Goal: Transaction & Acquisition: Purchase product/service

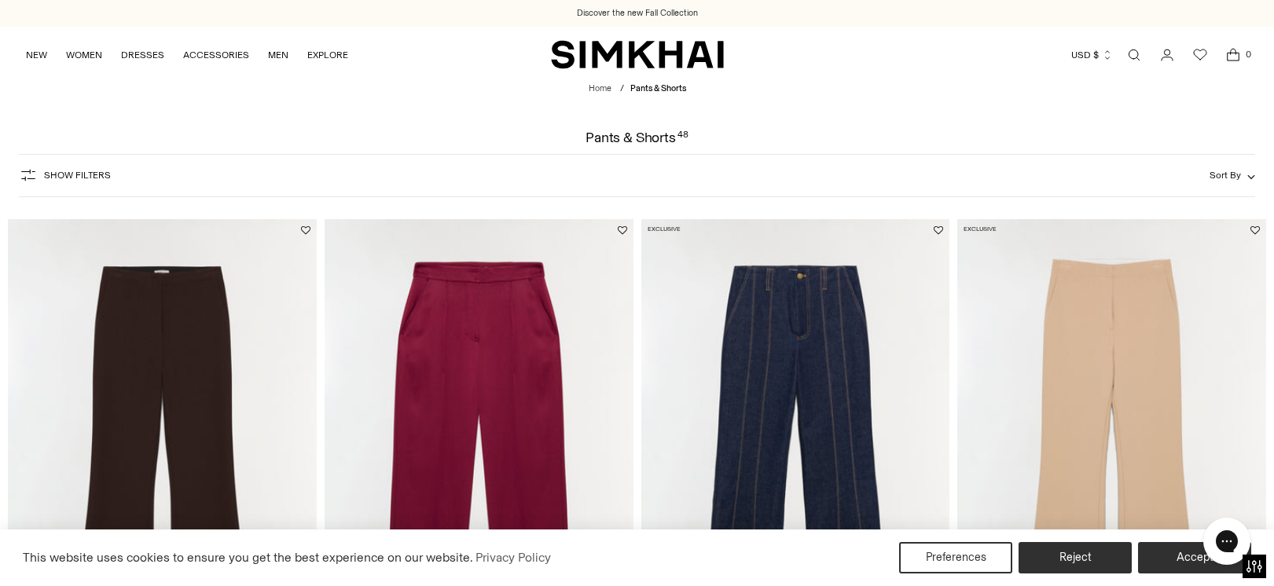
click at [1131, 50] on link "Open search modal" at bounding box center [1133, 54] width 31 height 31
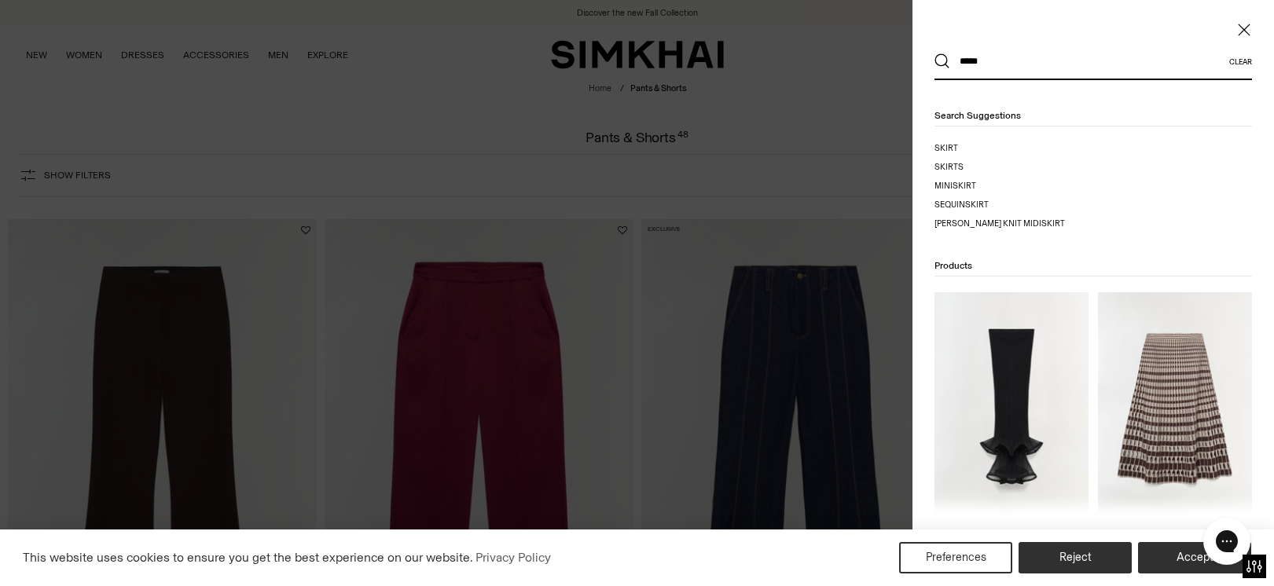
type input "*****"
click at [942, 61] on button "Search" at bounding box center [942, 61] width 16 height 16
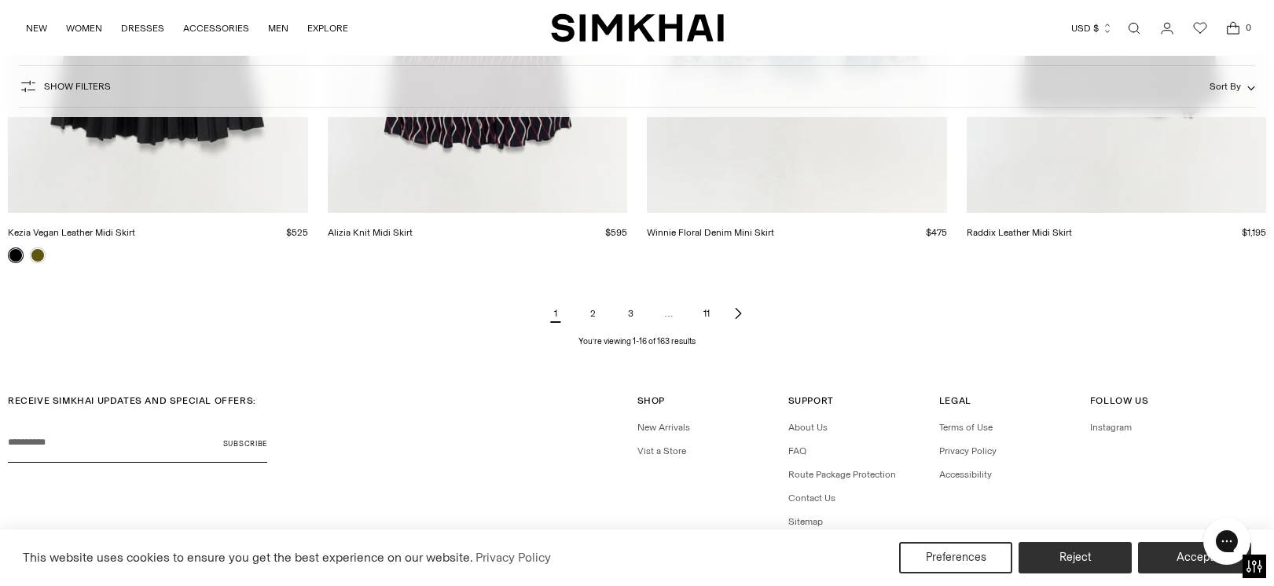
scroll to position [2172, 0]
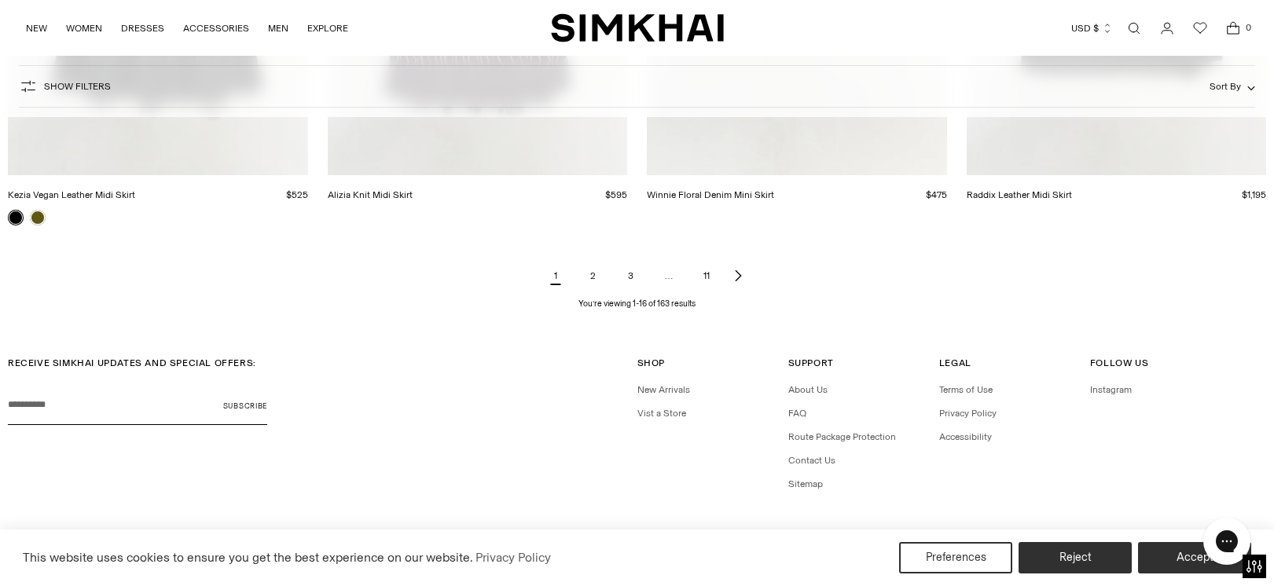
click at [740, 281] on icon "Next page of results" at bounding box center [738, 276] width 13 height 13
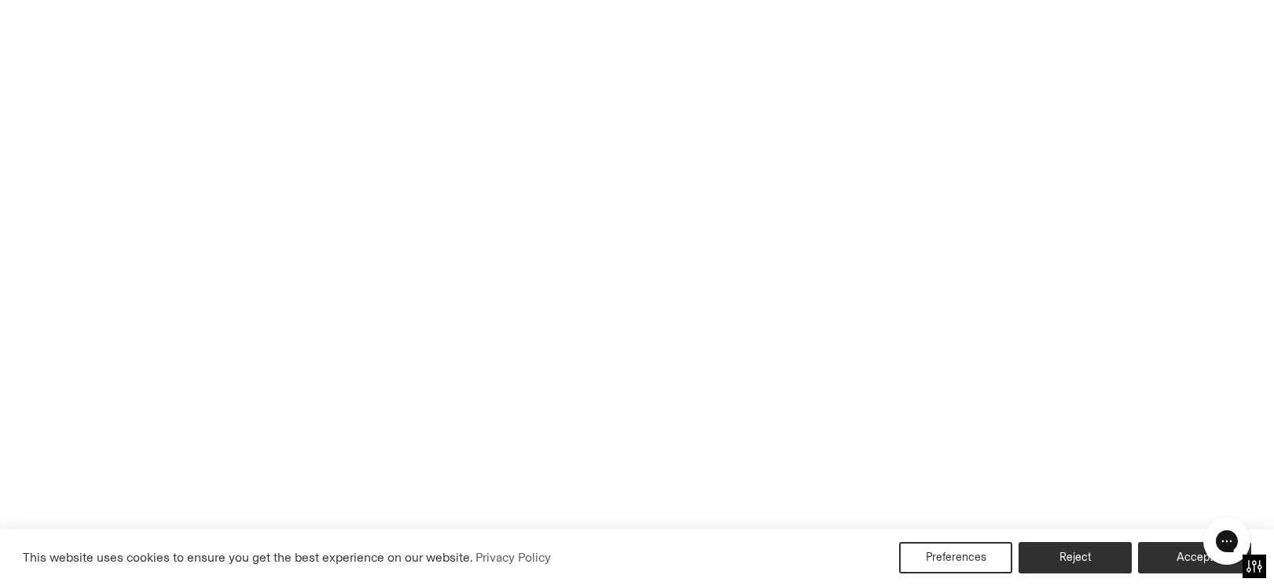
scroll to position [2175, 0]
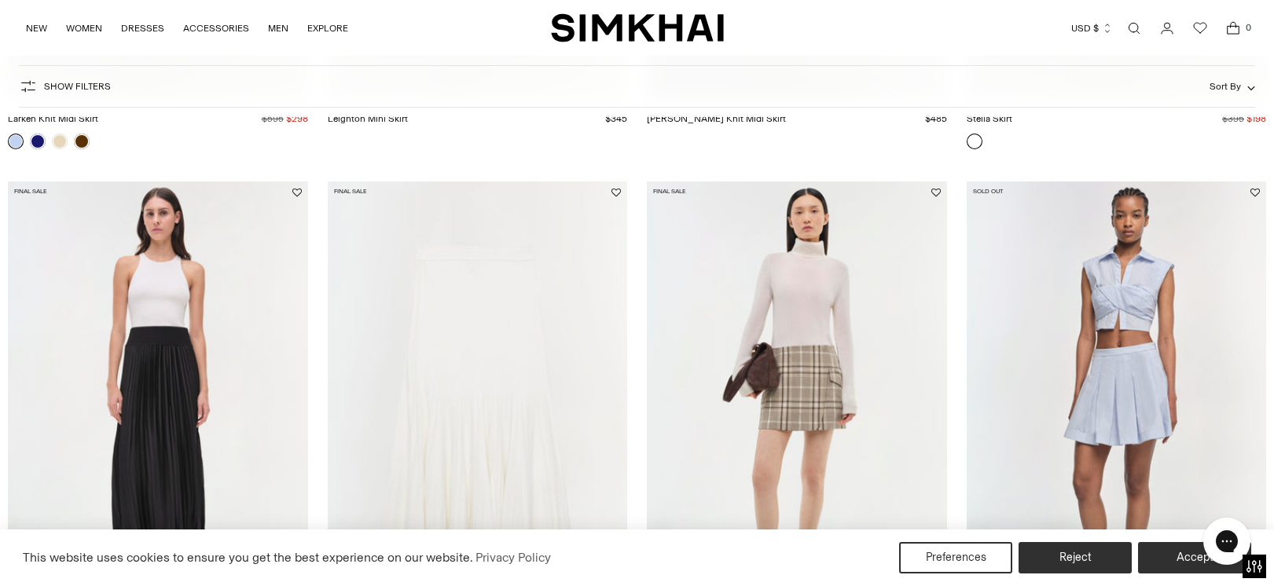
scroll to position [1720, 0]
click at [0, 0] on img "Valor Skirt" at bounding box center [0, 0] width 0 height 0
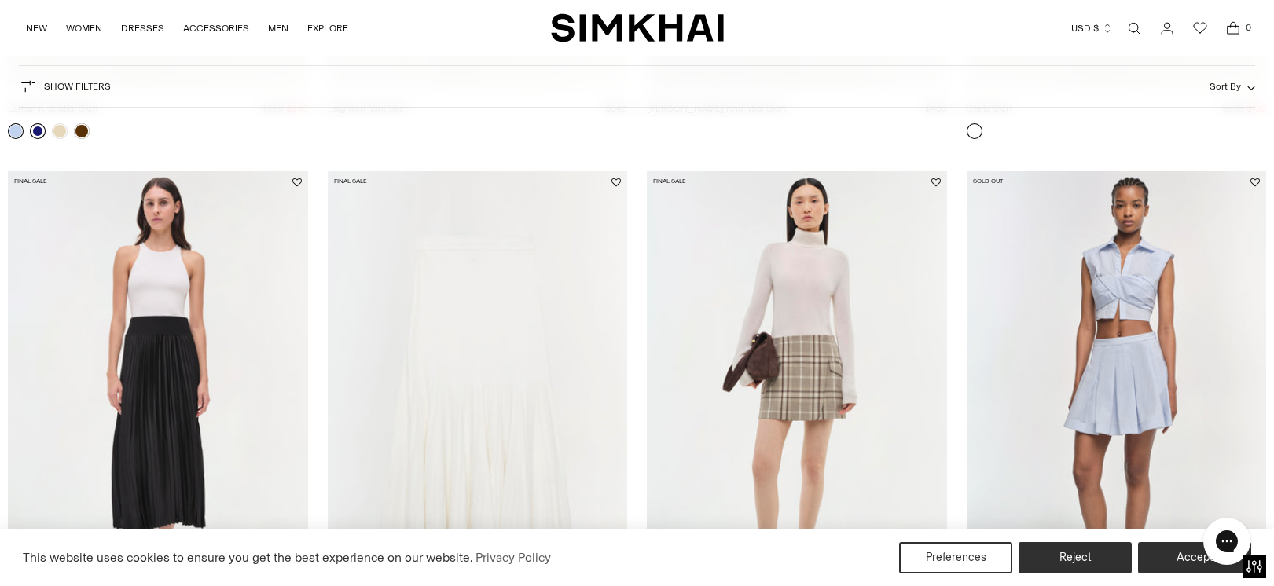
click at [39, 133] on link at bounding box center [38, 131] width 16 height 16
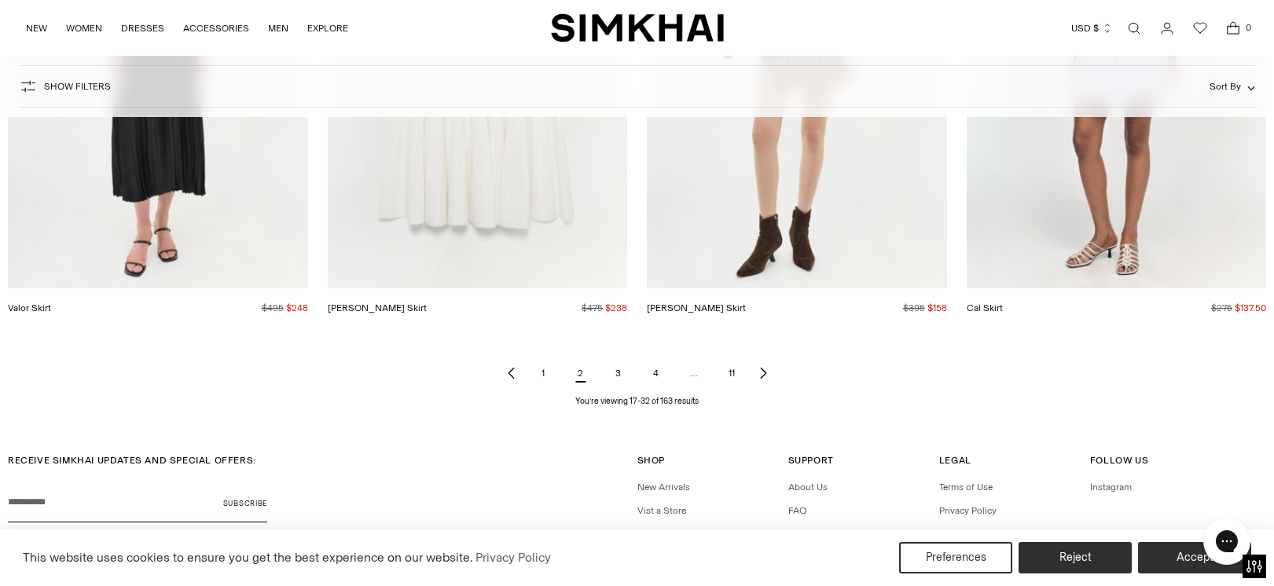
scroll to position [2072, 0]
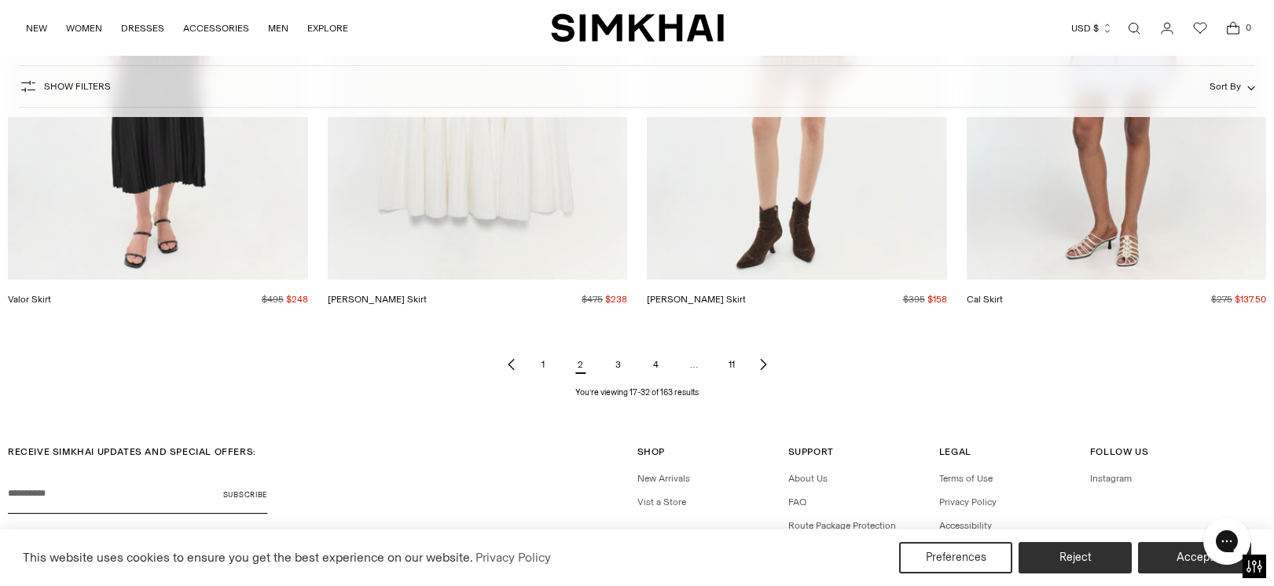
click at [765, 366] on icon "Next page of results" at bounding box center [763, 365] width 6 height 11
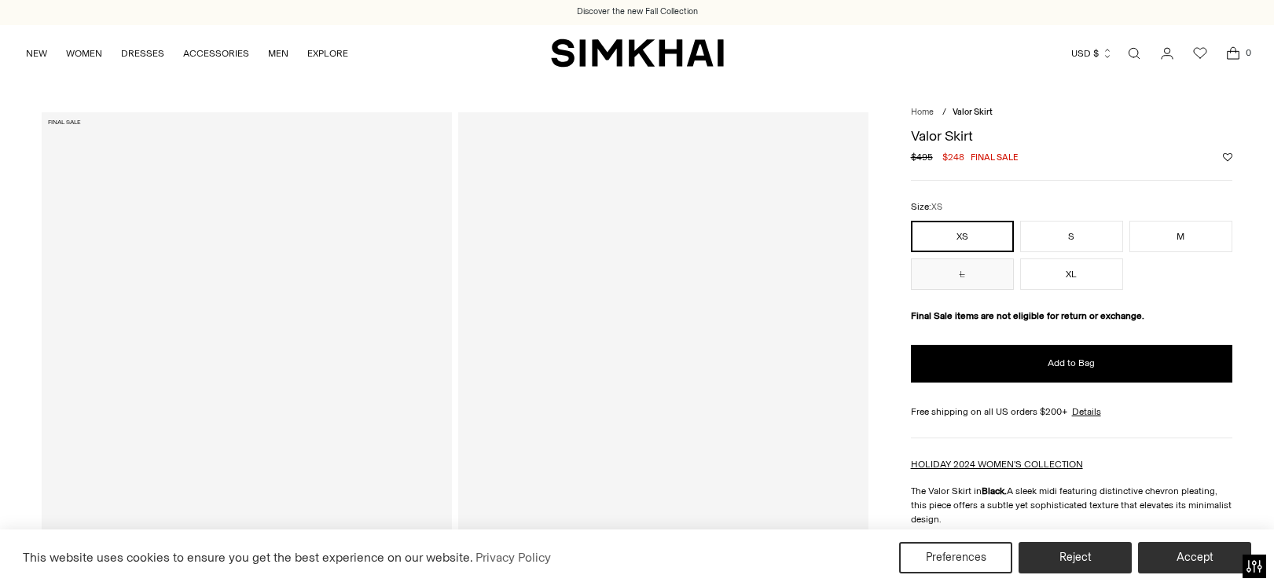
scroll to position [2, 0]
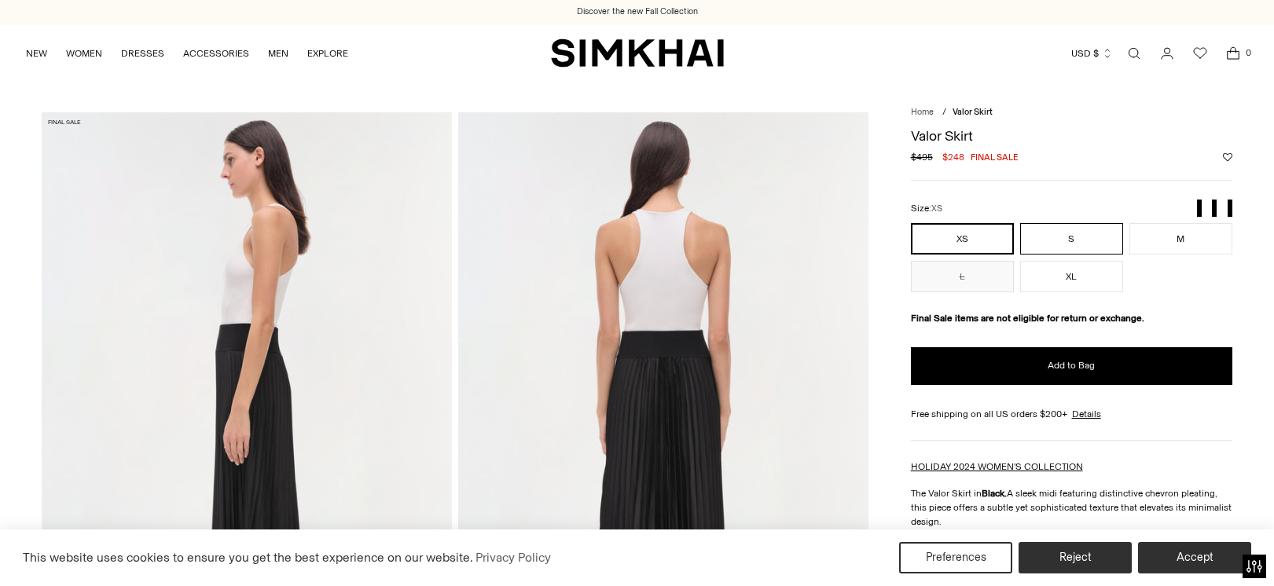
click at [1051, 239] on button "S" at bounding box center [1071, 238] width 103 height 31
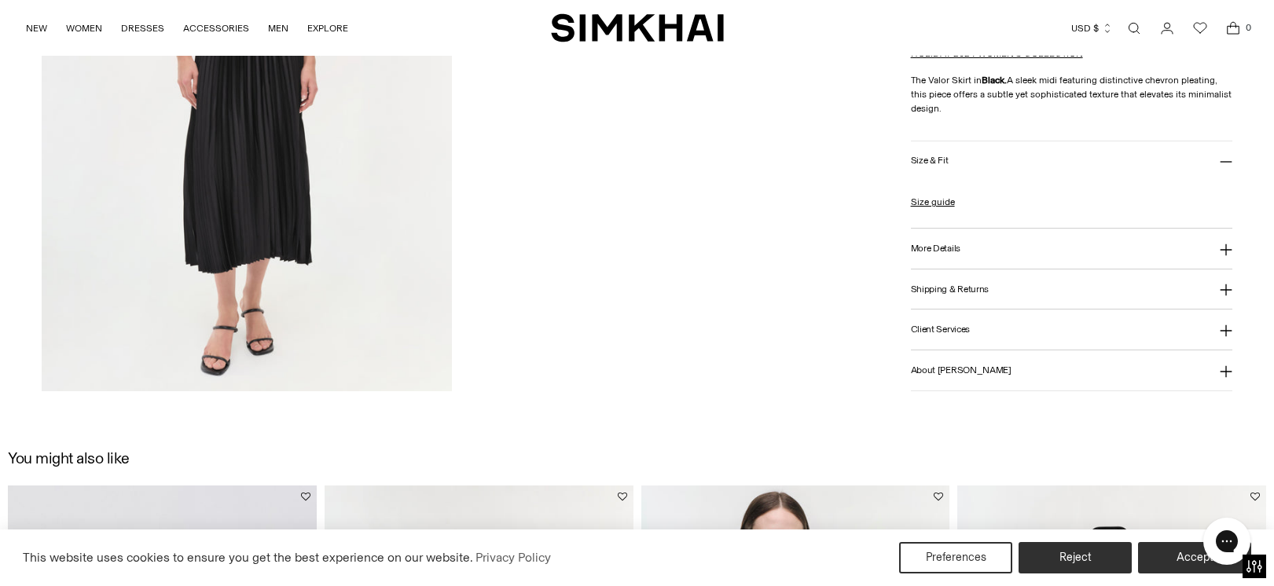
scroll to position [1588, 0]
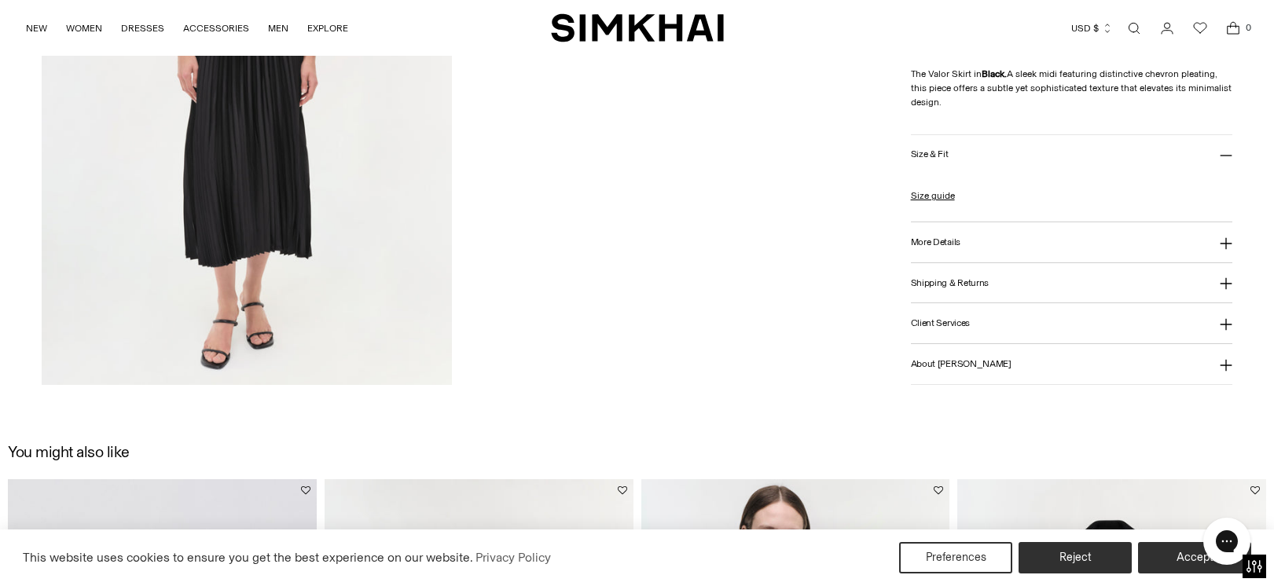
click at [938, 245] on h3 "More Details" at bounding box center [936, 242] width 50 height 10
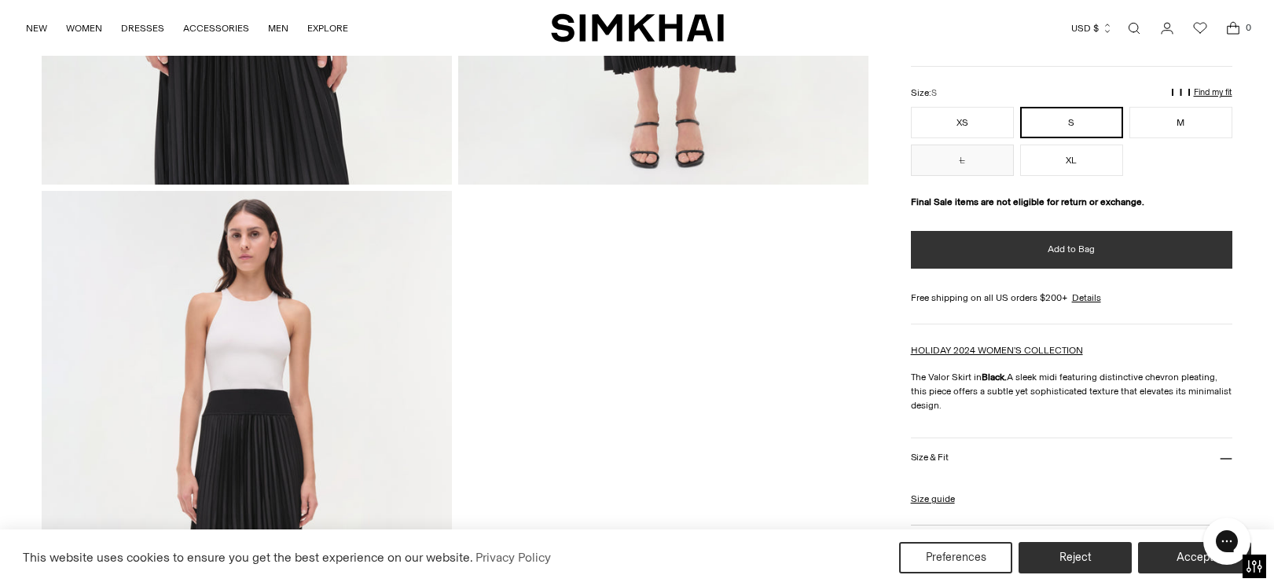
scroll to position [1164, 0]
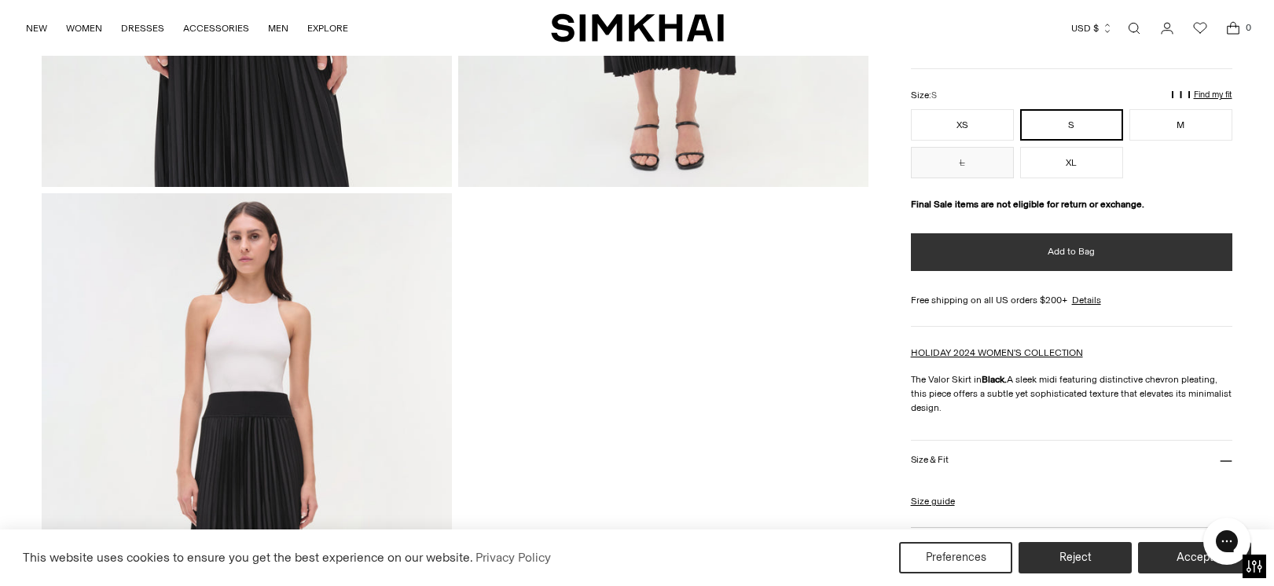
click at [1026, 260] on button "Add to Bag" at bounding box center [1071, 252] width 321 height 38
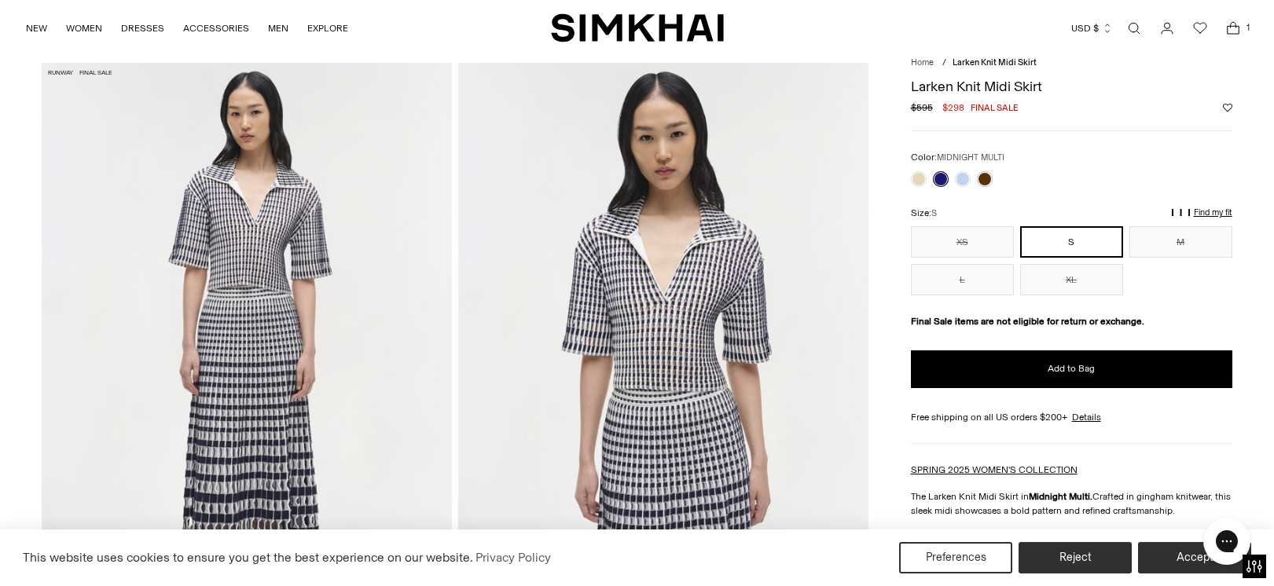
scroll to position [45, 0]
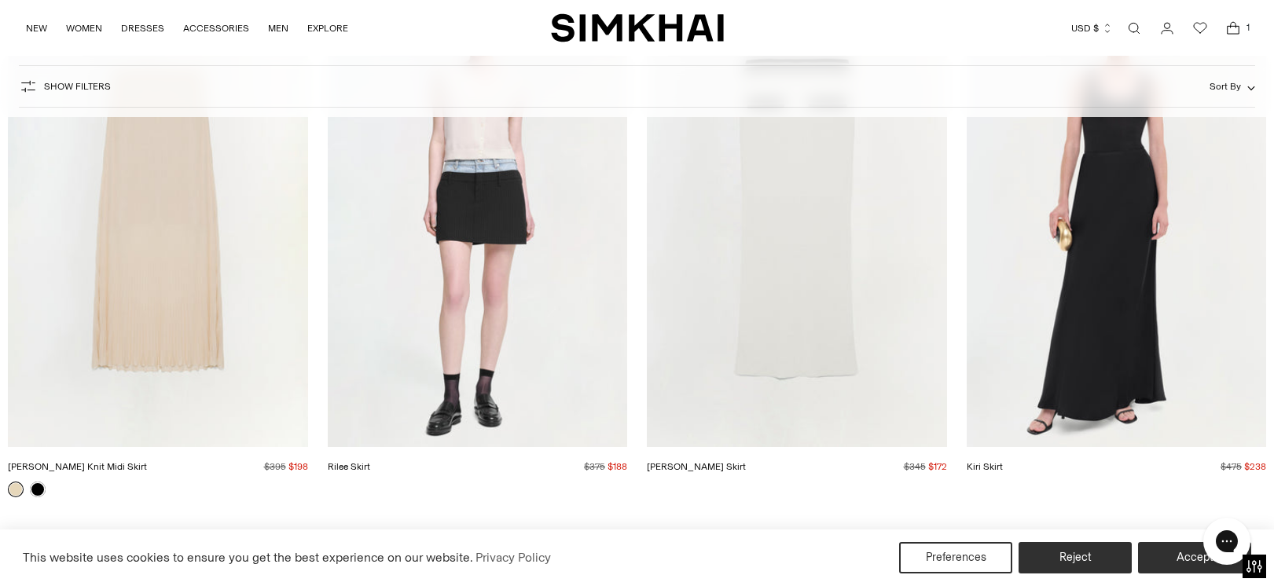
scroll to position [309, 0]
click at [37, 487] on link at bounding box center [38, 490] width 16 height 16
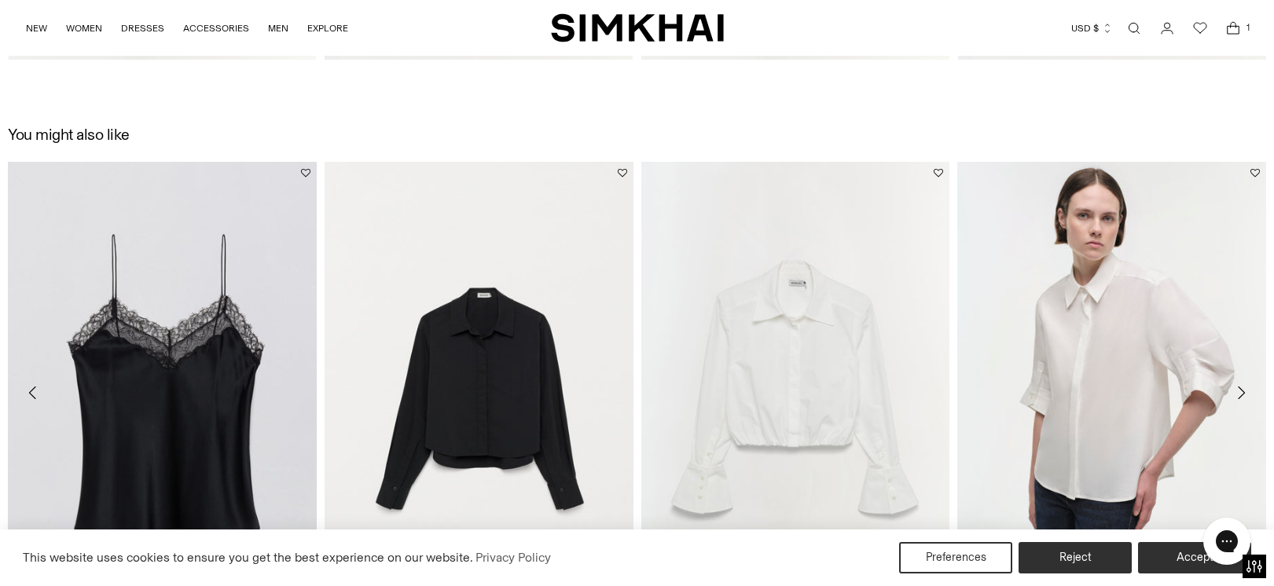
scroll to position [2473, 0]
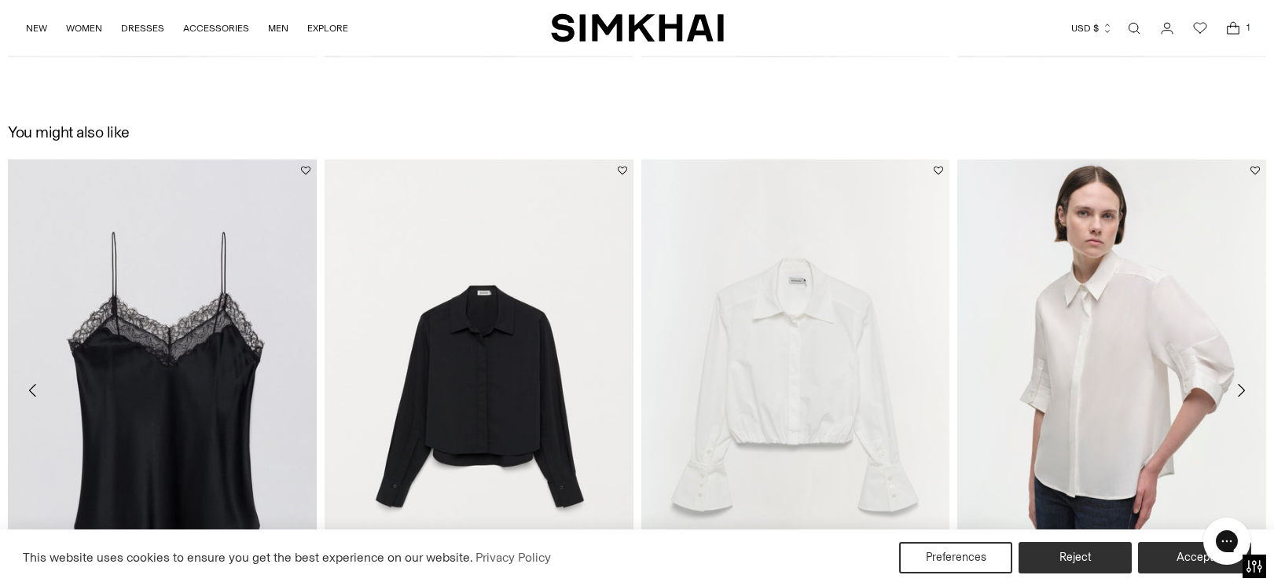
click at [1135, 24] on link "Open search modal" at bounding box center [1133, 28] width 31 height 31
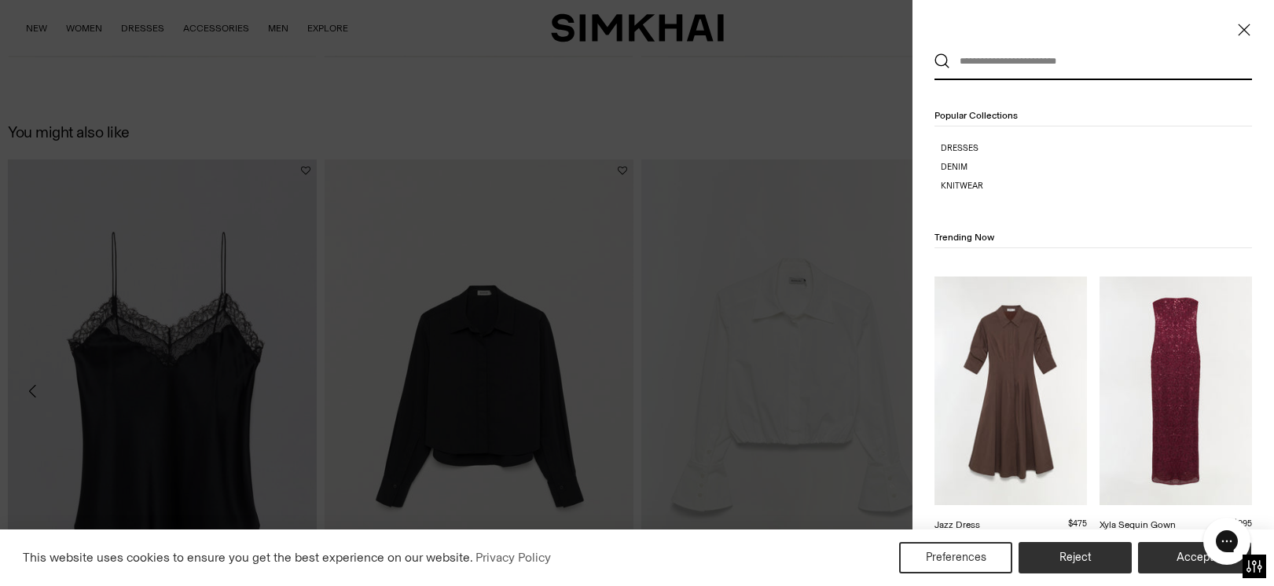
scroll to position [0, 0]
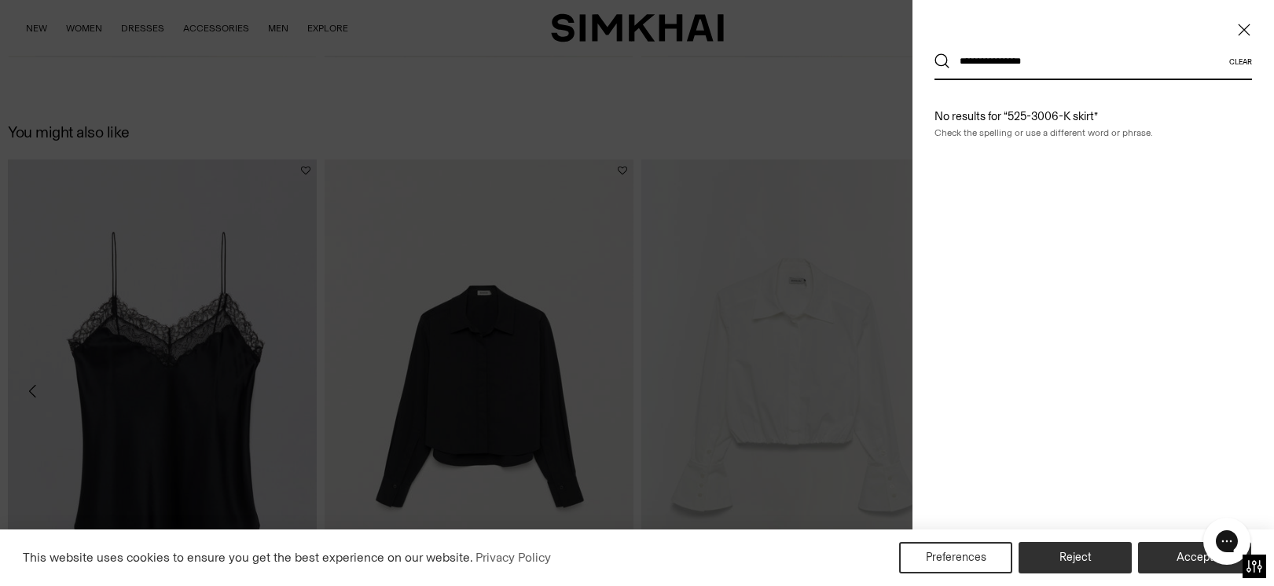
type input "**********"
click at [942, 61] on button "Search" at bounding box center [942, 61] width 16 height 16
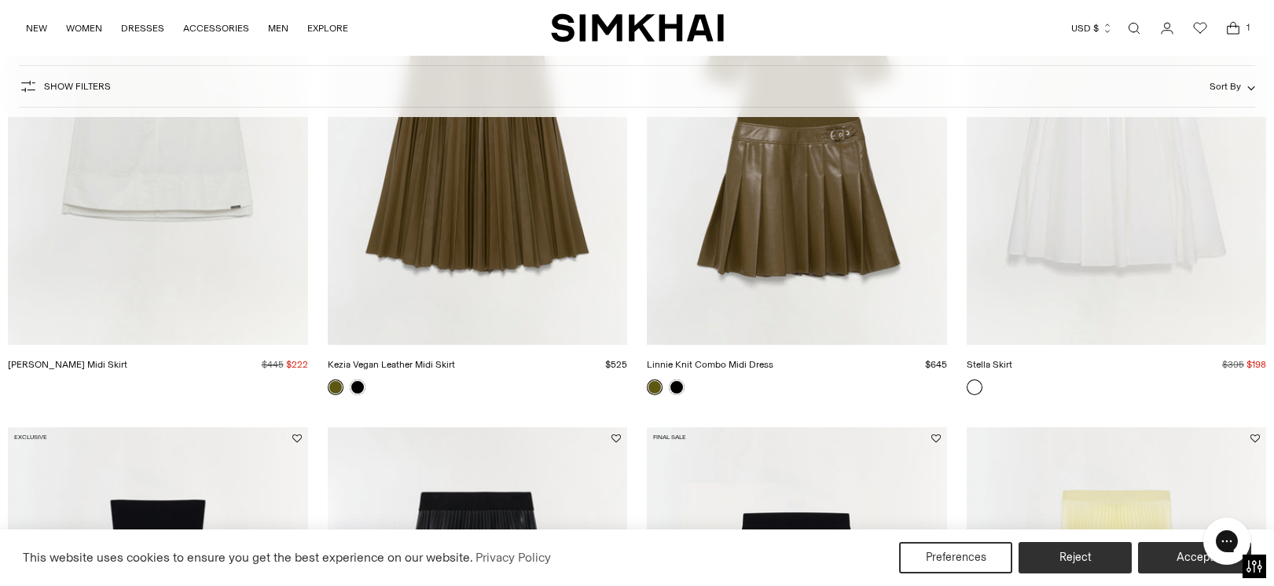
scroll to position [1478, 0]
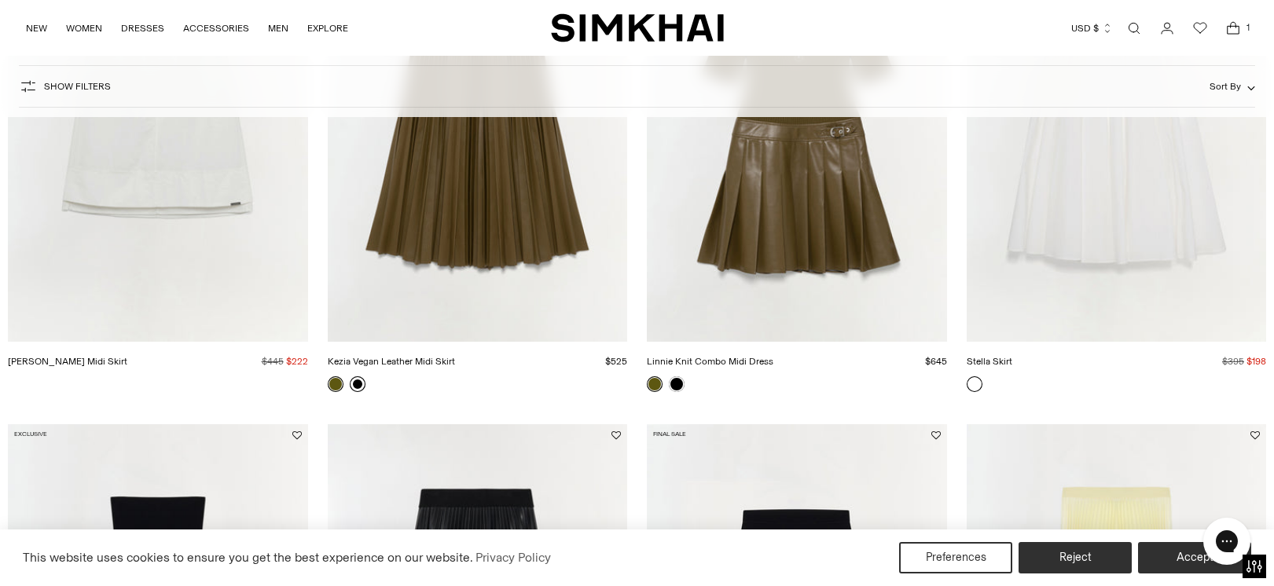
click at [358, 385] on link at bounding box center [358, 384] width 16 height 16
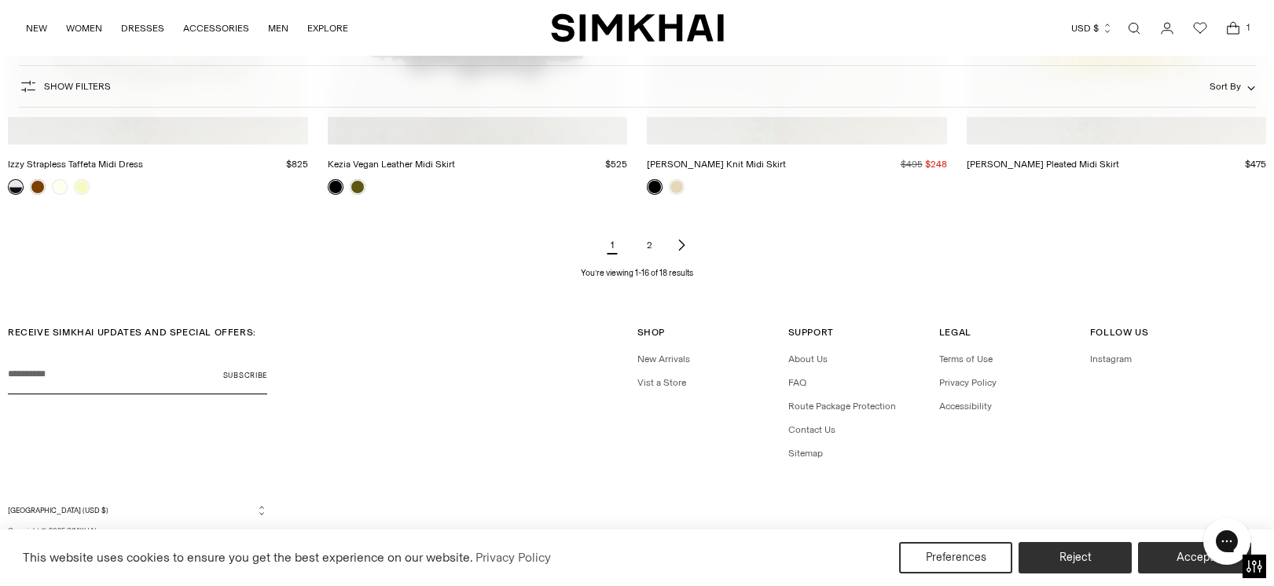
scroll to position [2208, 0]
click at [649, 245] on link "2" at bounding box center [649, 244] width 31 height 31
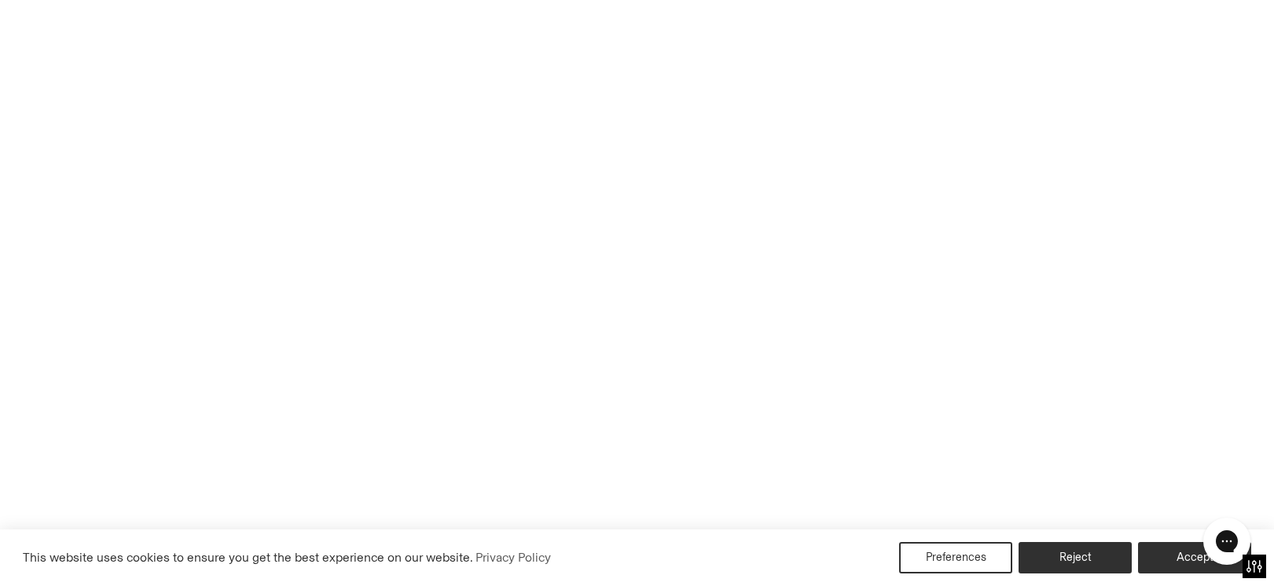
scroll to position [2208, 0]
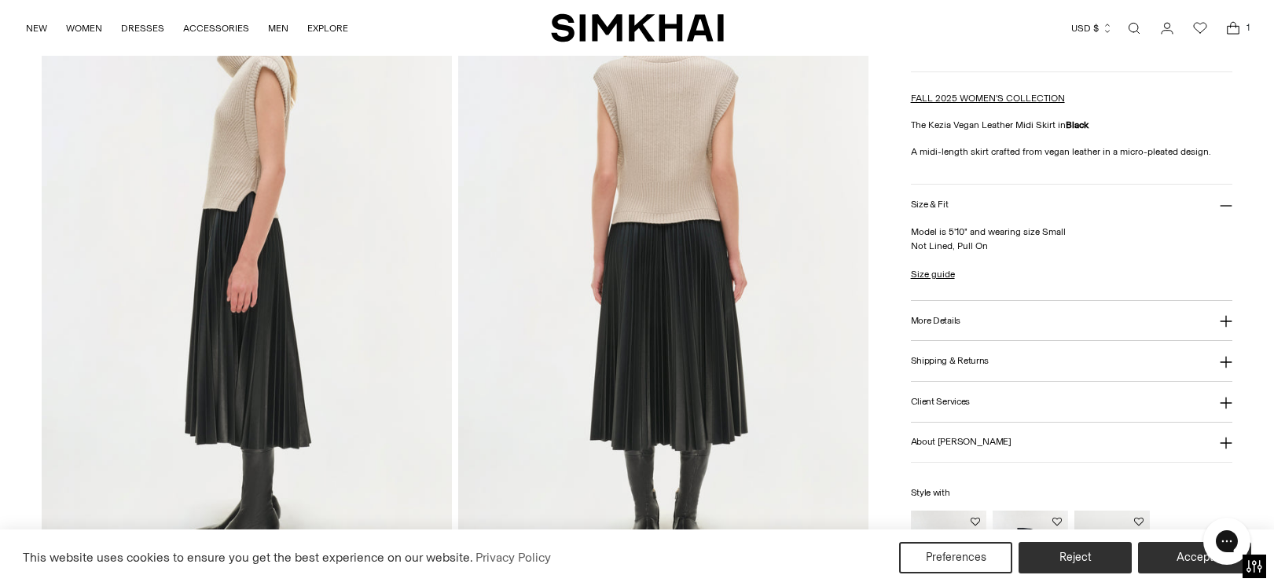
scroll to position [770, 0]
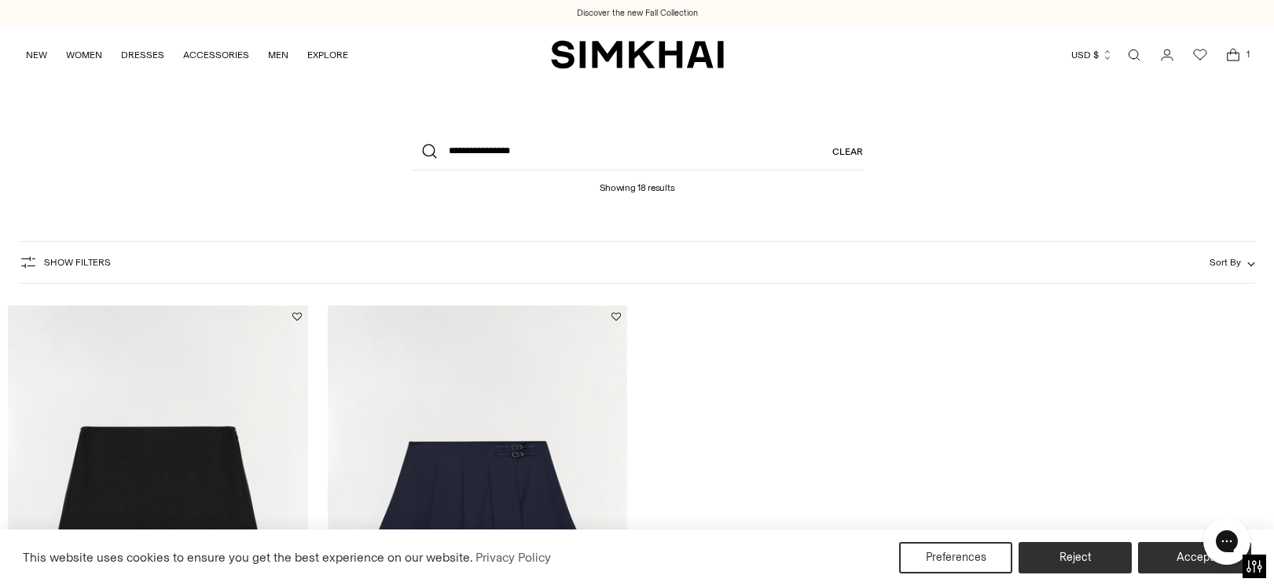
click at [1133, 51] on link "Open search modal" at bounding box center [1133, 54] width 31 height 31
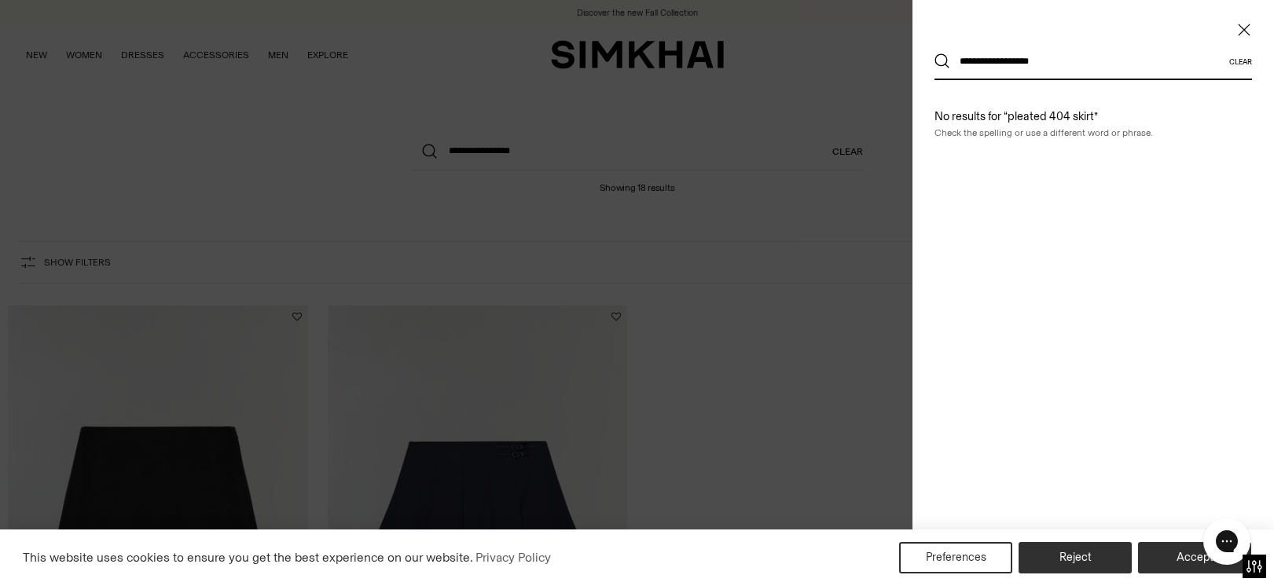
type input "**********"
click at [942, 61] on button "Search" at bounding box center [942, 61] width 16 height 16
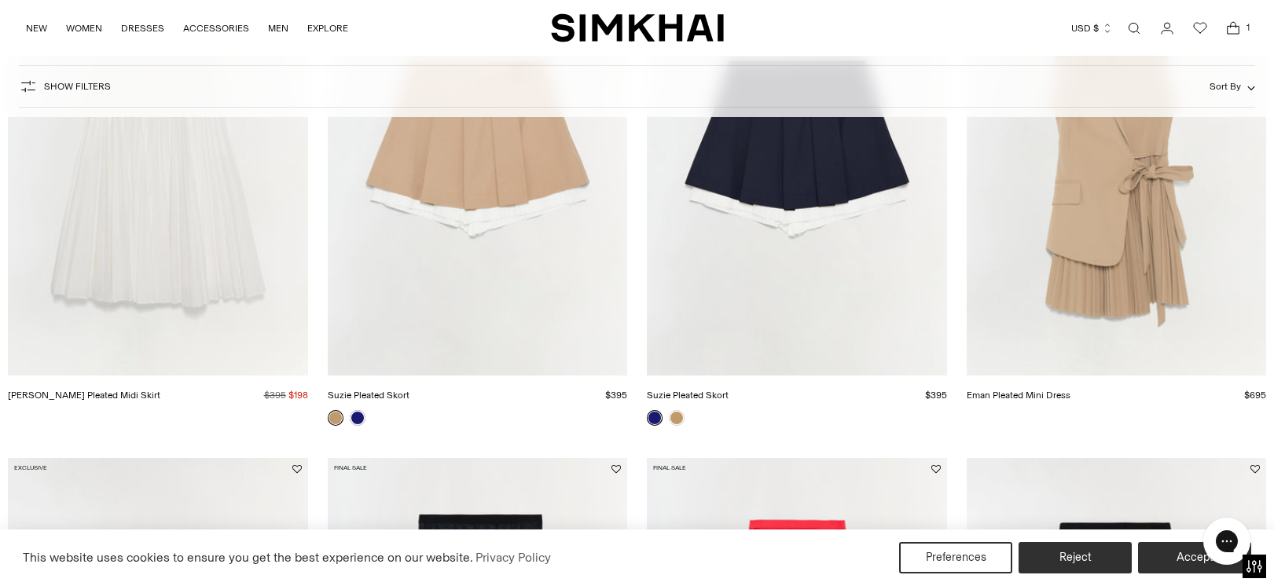
scroll to position [375, 0]
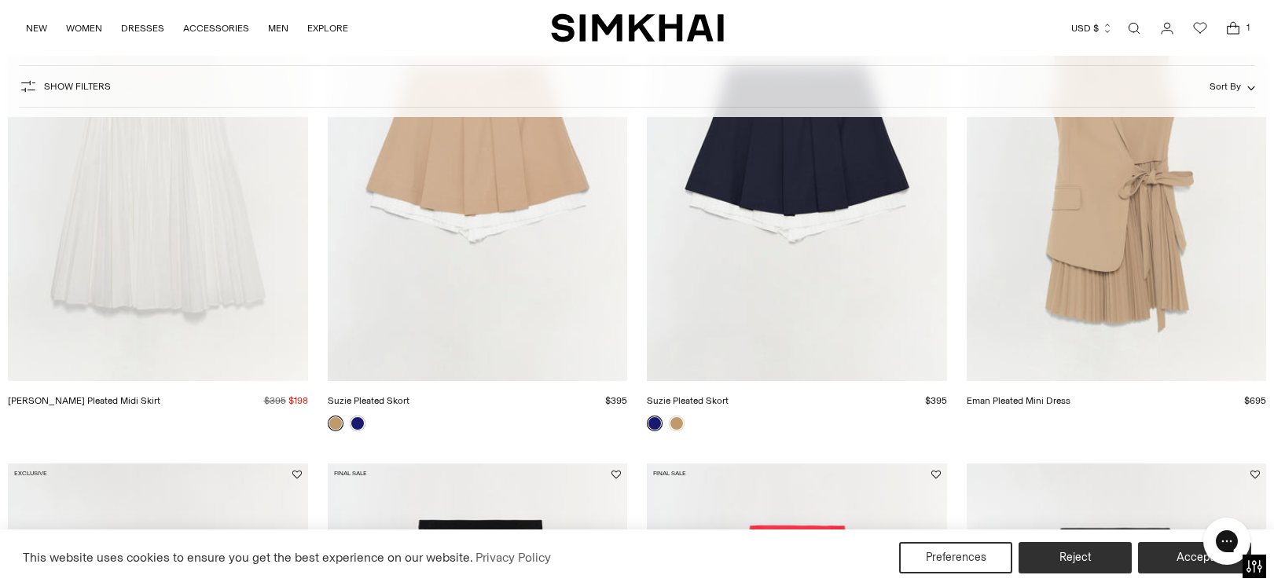
click at [0, 0] on img "Stella Pleated Midi Skirt" at bounding box center [0, 0] width 0 height 0
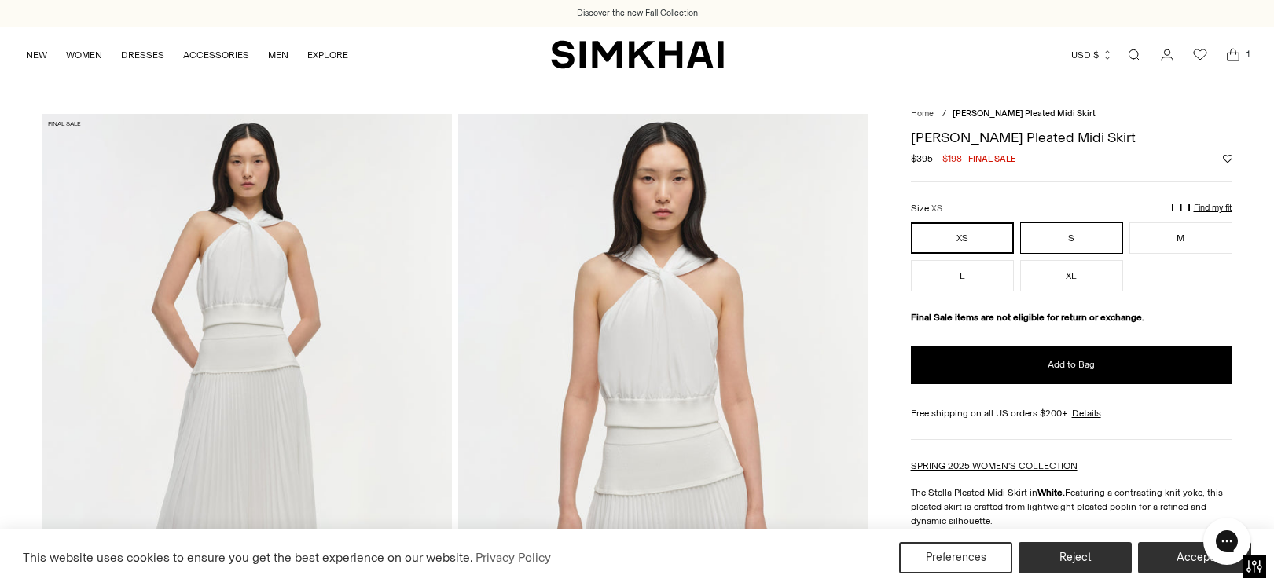
click at [1049, 233] on button "S" at bounding box center [1071, 237] width 103 height 31
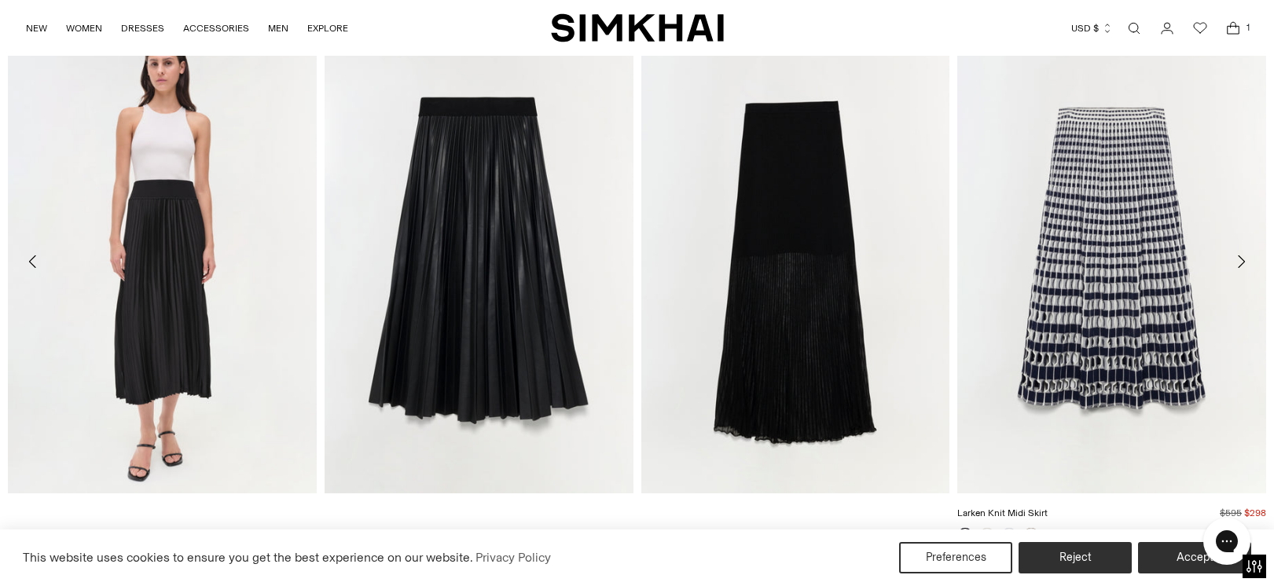
scroll to position [2002, 0]
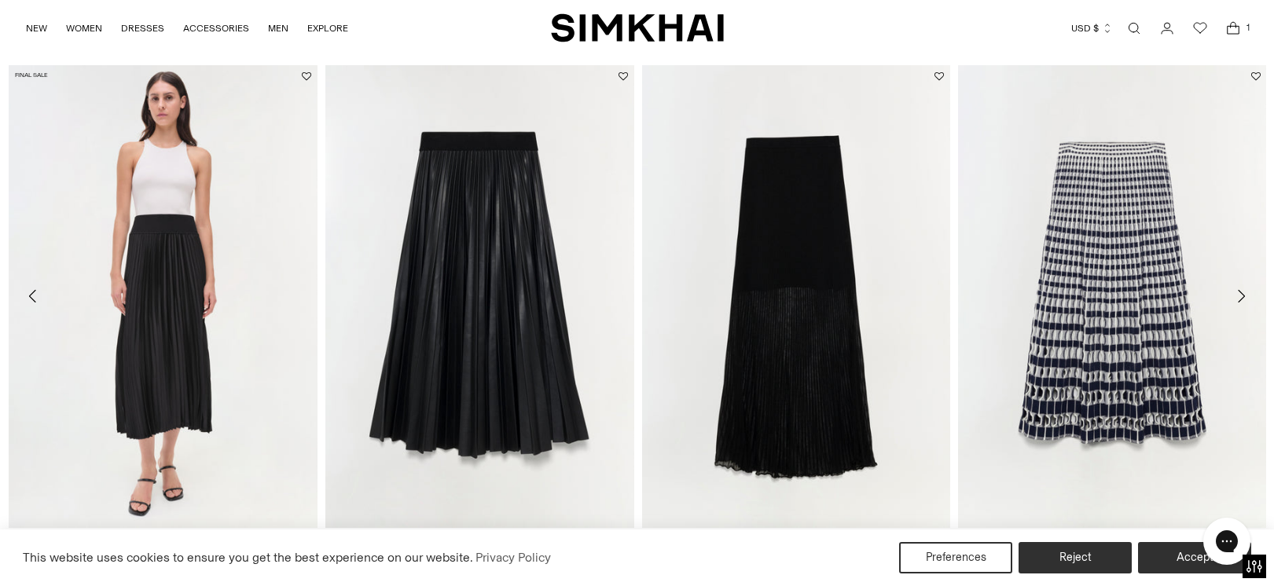
click at [0, 0] on img "Valor Skirt" at bounding box center [0, 0] width 0 height 0
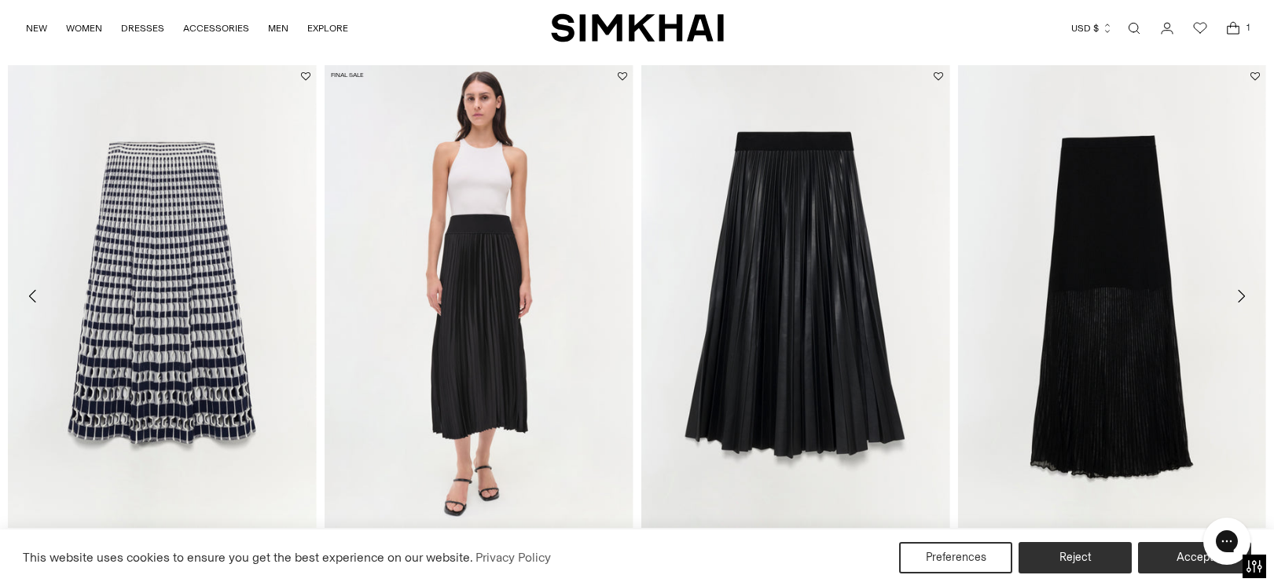
click at [0, 0] on img "Valor Skirt" at bounding box center [0, 0] width 0 height 0
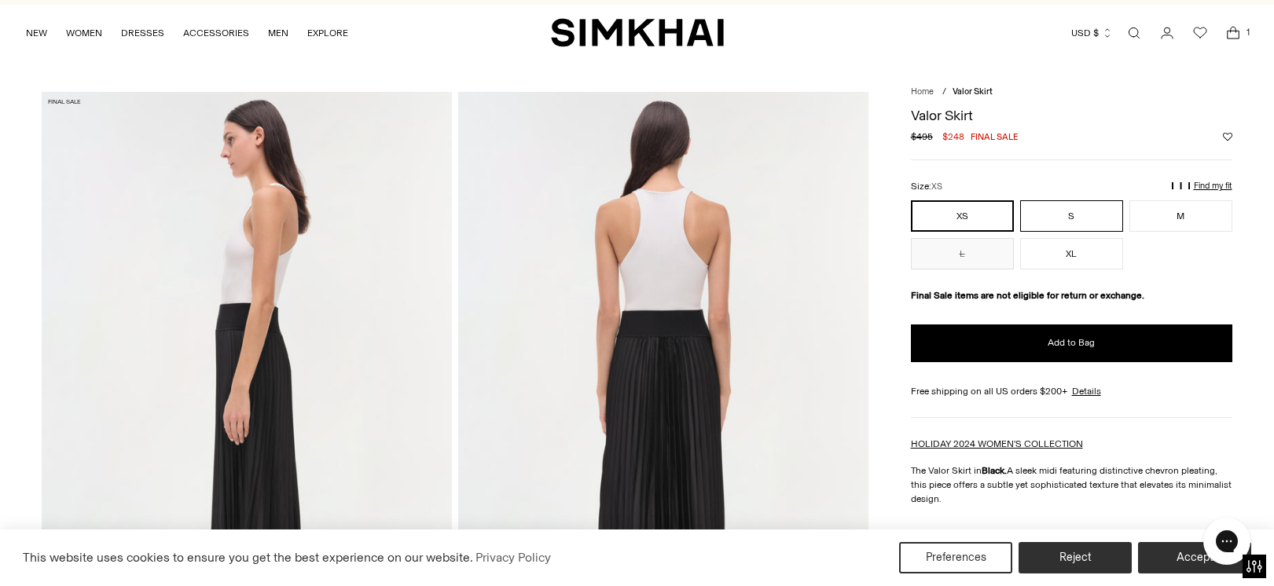
click at [1045, 207] on button "S" at bounding box center [1071, 215] width 103 height 31
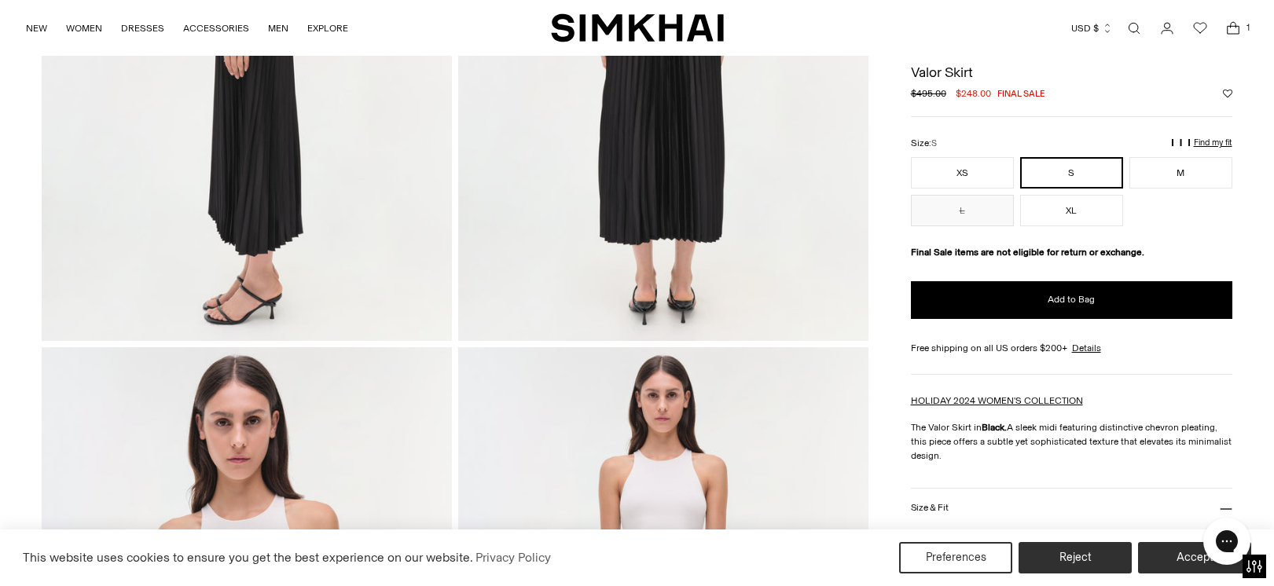
scroll to position [381, 0]
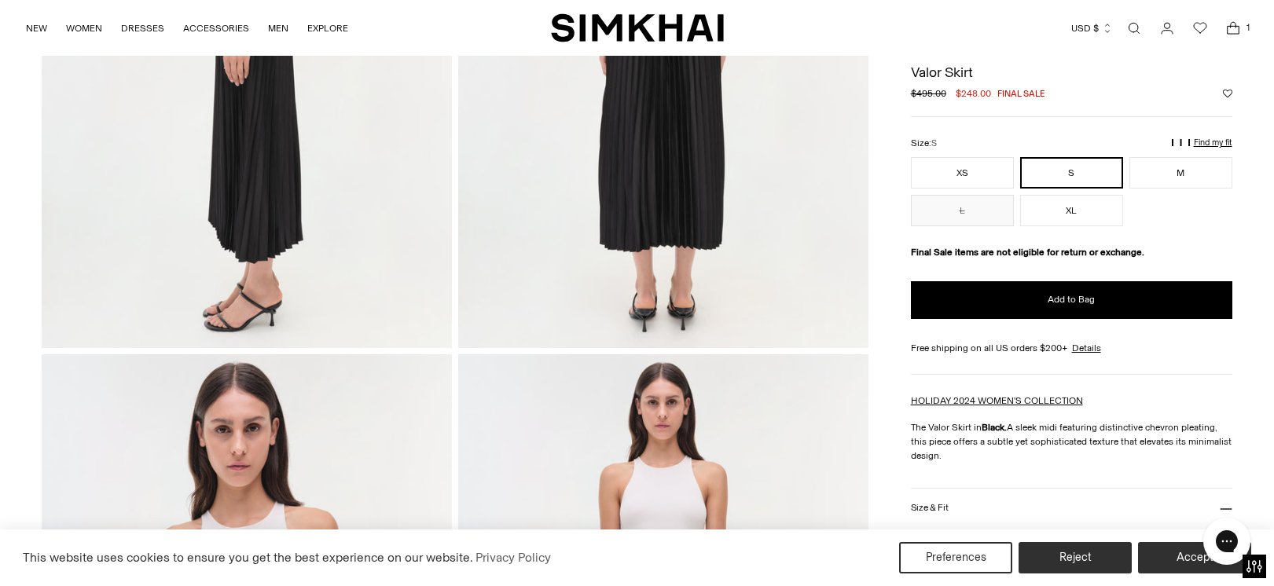
click at [1232, 28] on icon "Open cart modal" at bounding box center [1233, 28] width 22 height 16
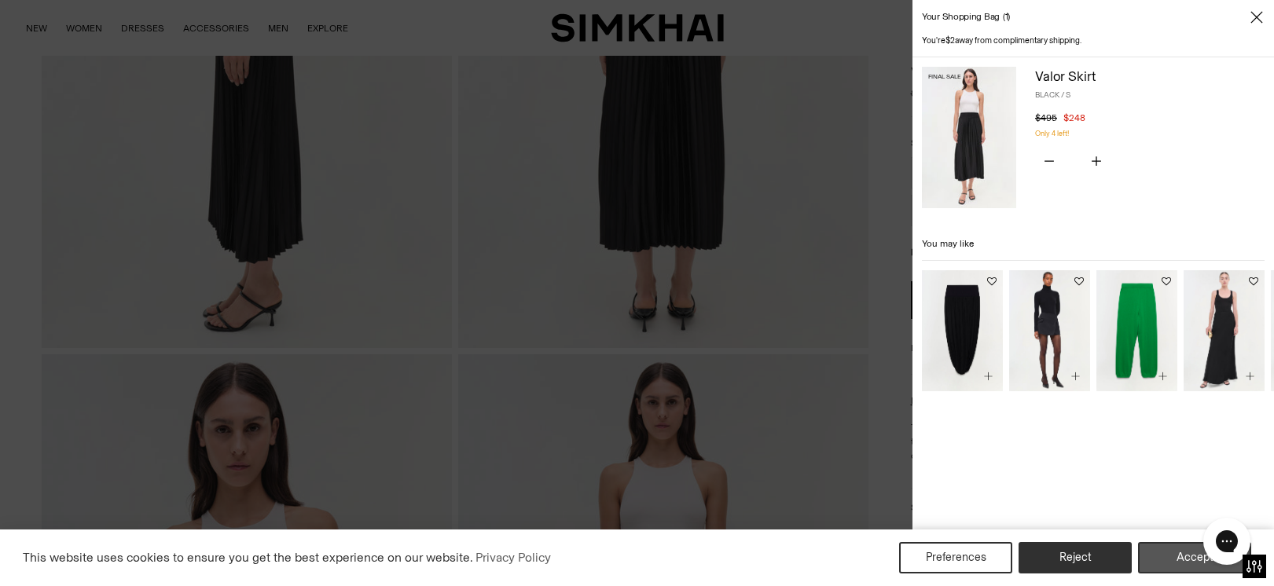
click at [1180, 553] on button "Accept" at bounding box center [1194, 557] width 113 height 31
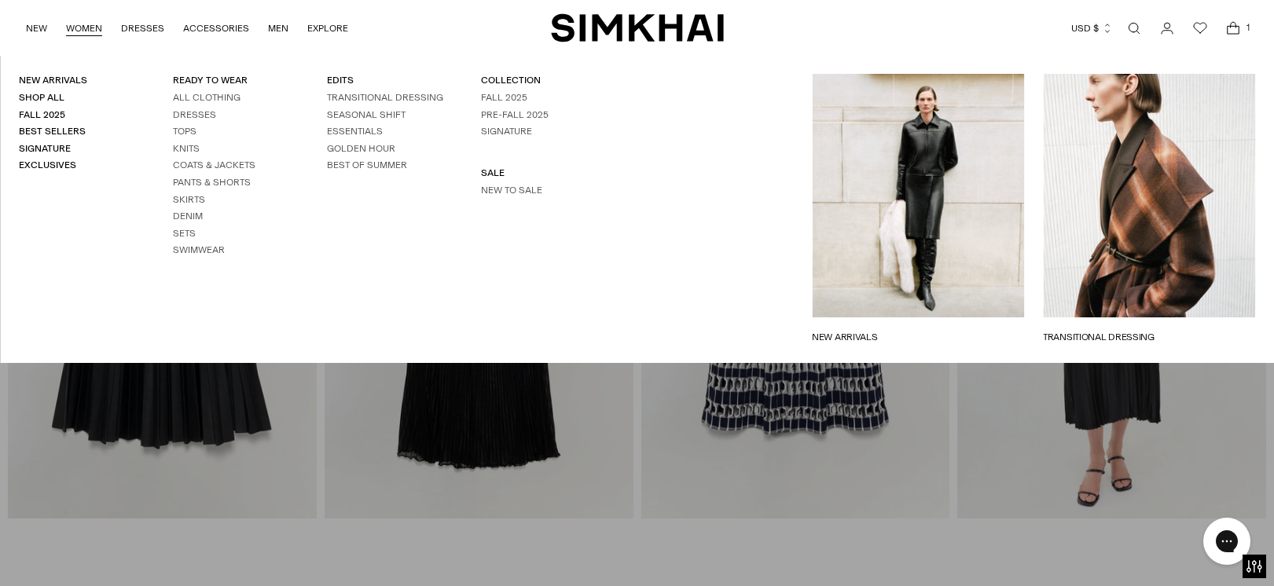
click at [90, 26] on link "WOMEN" at bounding box center [84, 28] width 36 height 35
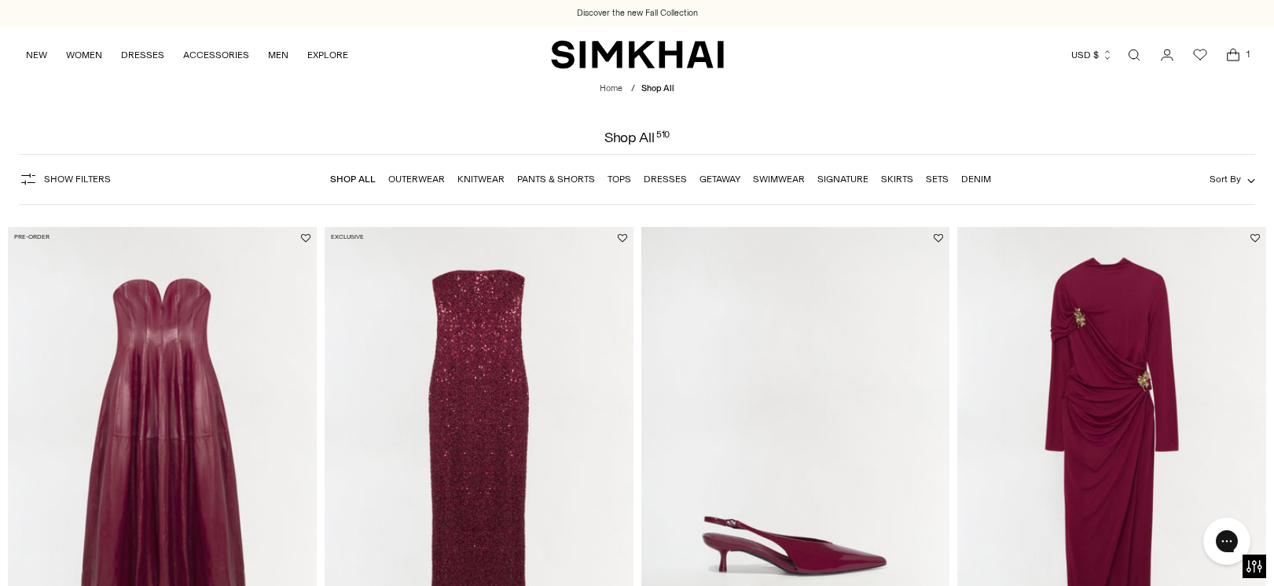
click at [886, 178] on link "Skirts" at bounding box center [897, 179] width 32 height 11
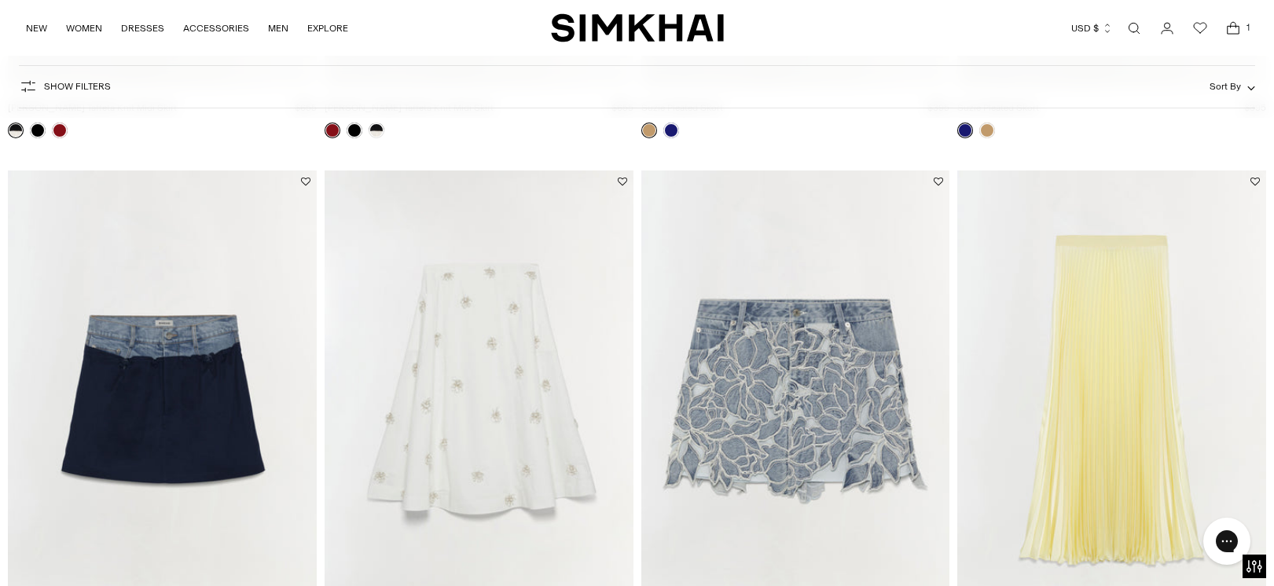
scroll to position [2032, 0]
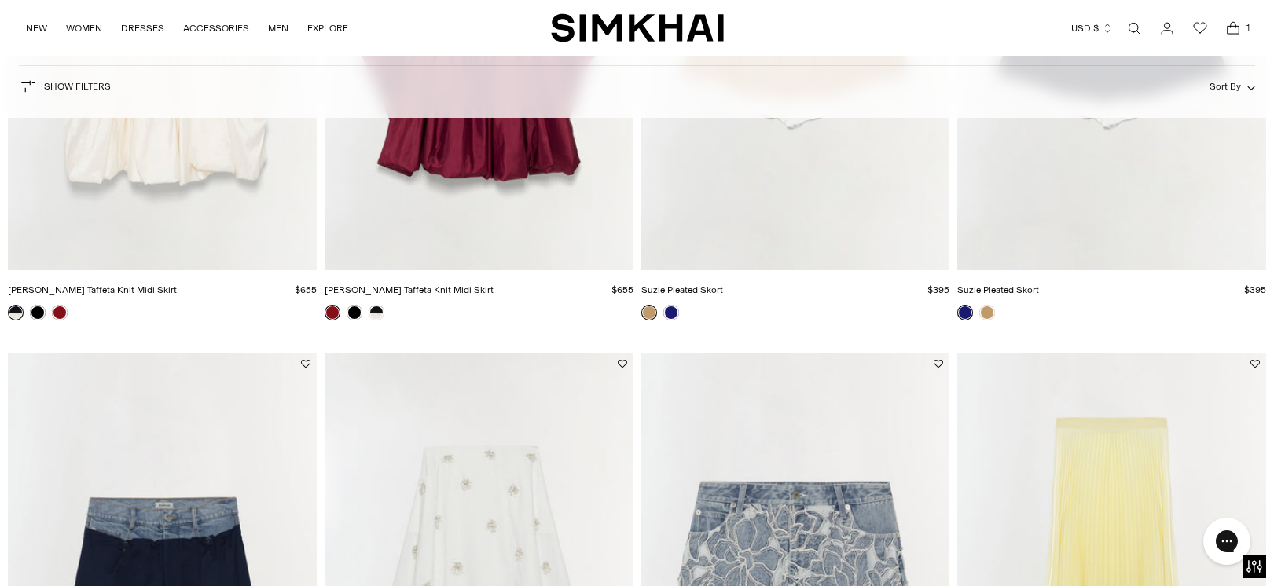
click at [0, 0] on img "Melanie Pleated Midi Skirt" at bounding box center [0, 0] width 0 height 0
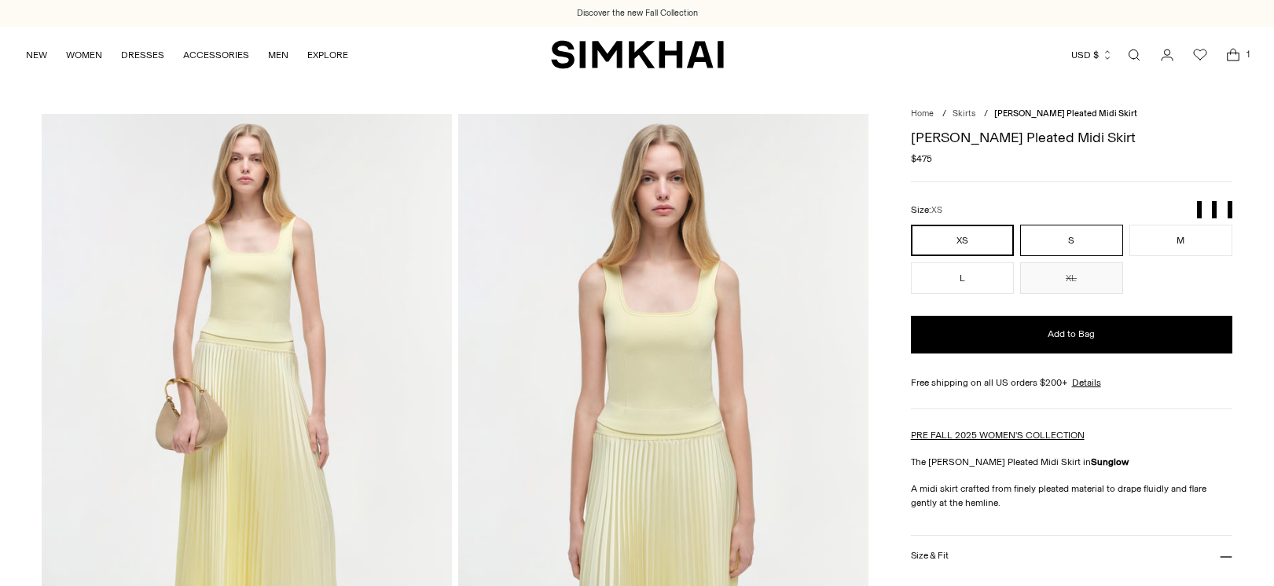
click at [1079, 232] on button "S" at bounding box center [1071, 240] width 103 height 31
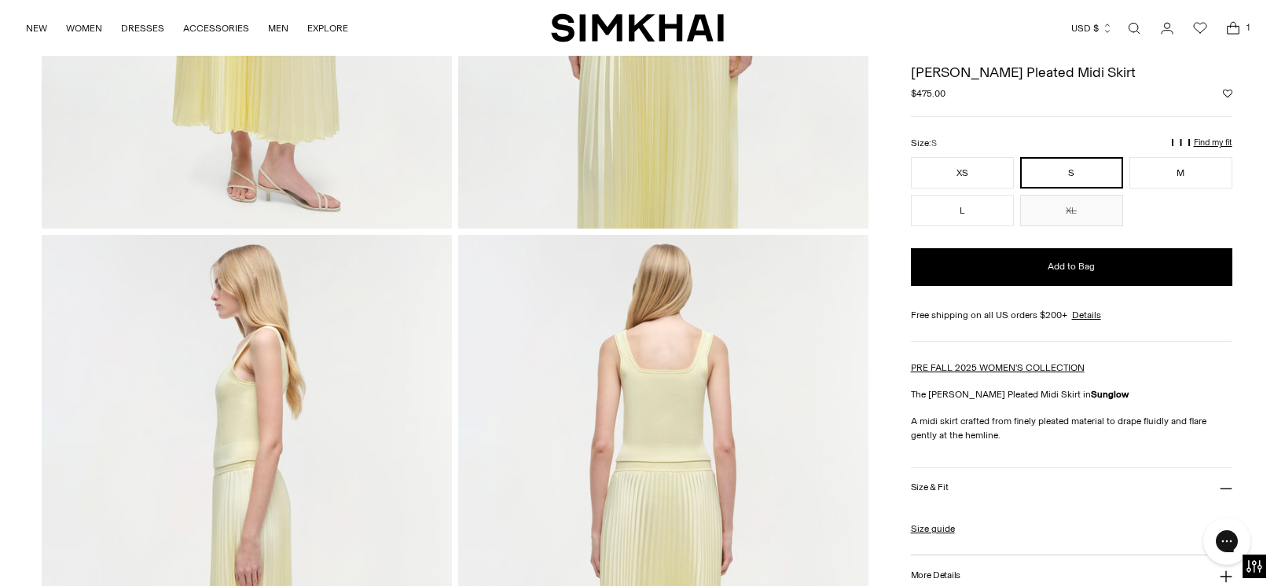
scroll to position [501, 0]
click at [1135, 27] on link "Open search modal" at bounding box center [1133, 28] width 31 height 31
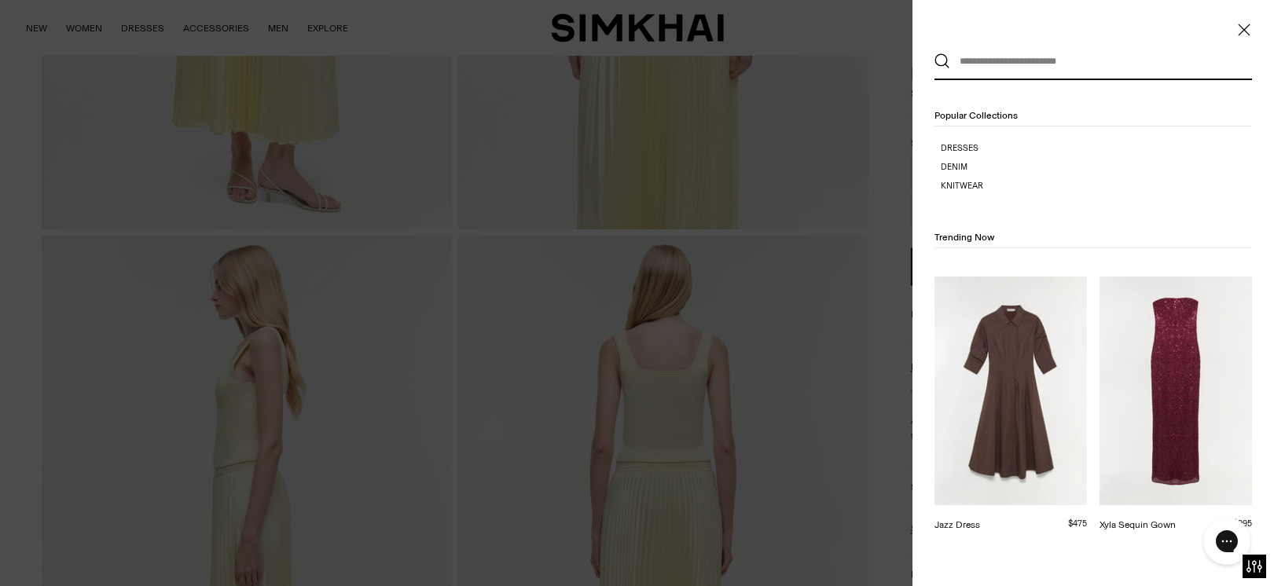
scroll to position [0, 0]
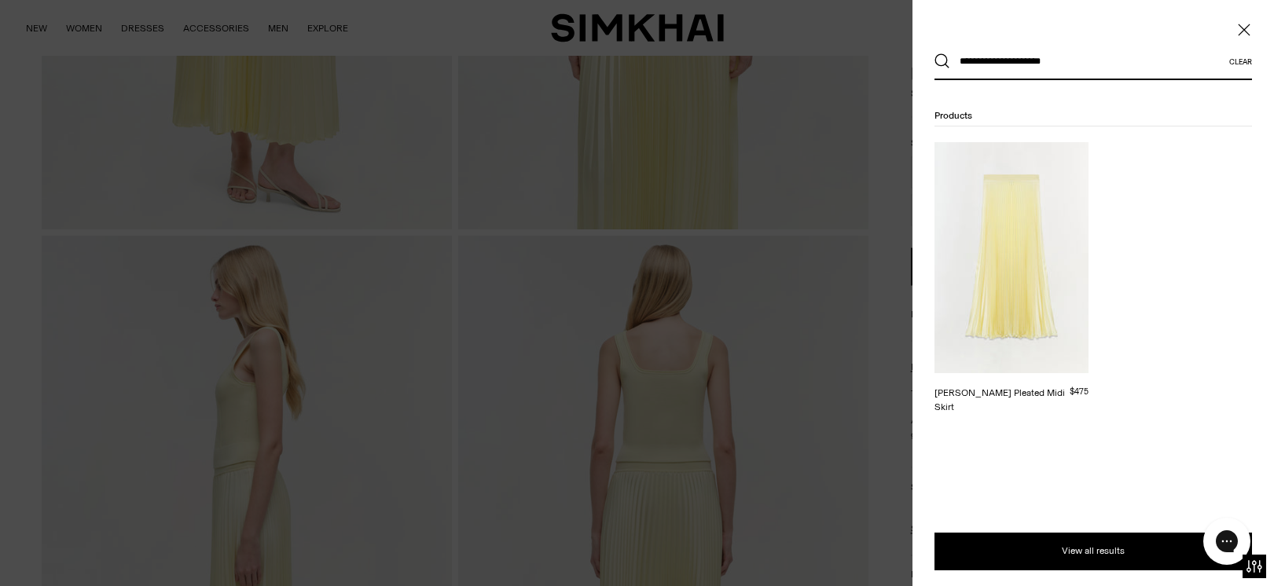
type input "**********"
click at [942, 61] on button "Search" at bounding box center [942, 61] width 16 height 16
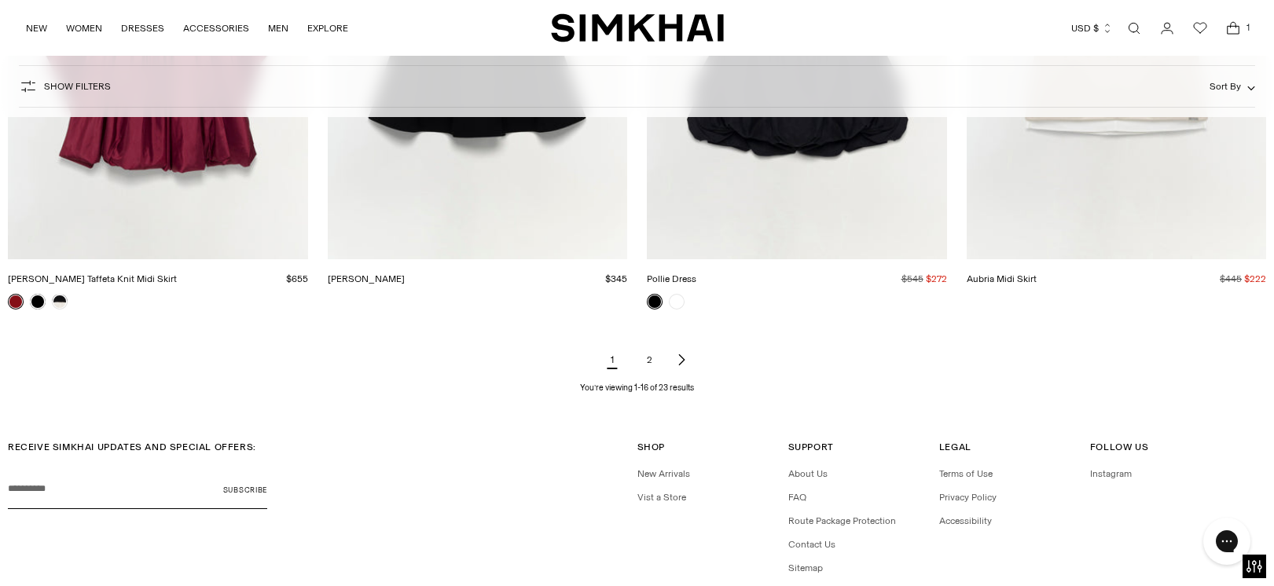
scroll to position [2083, 0]
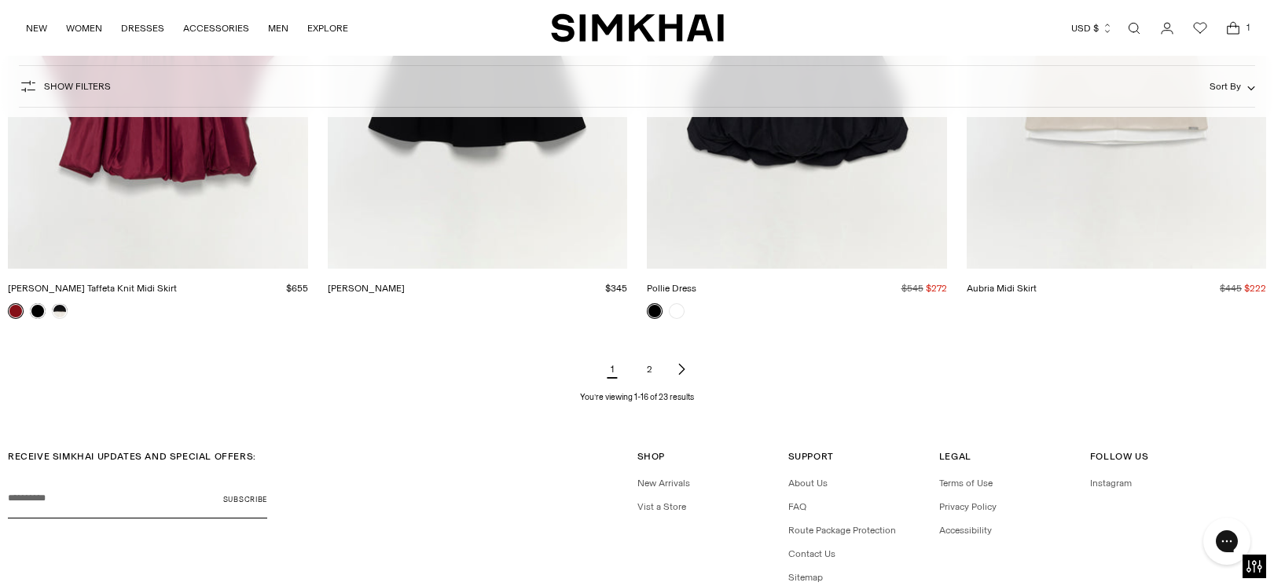
click at [681, 368] on icon "Next page of results" at bounding box center [681, 369] width 13 height 13
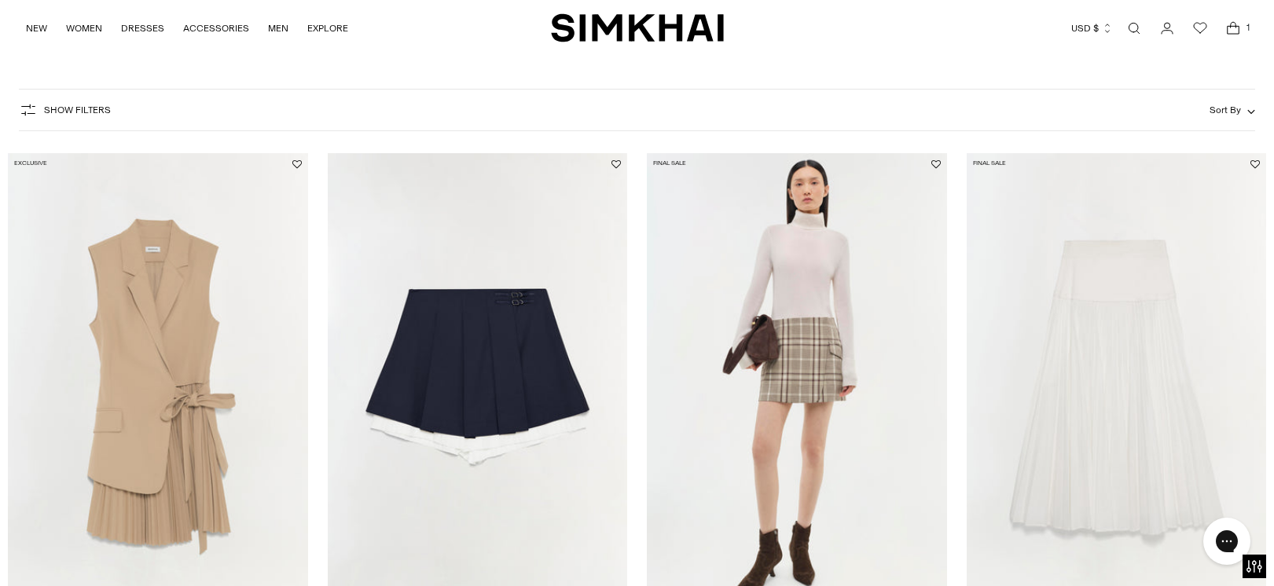
scroll to position [173, 0]
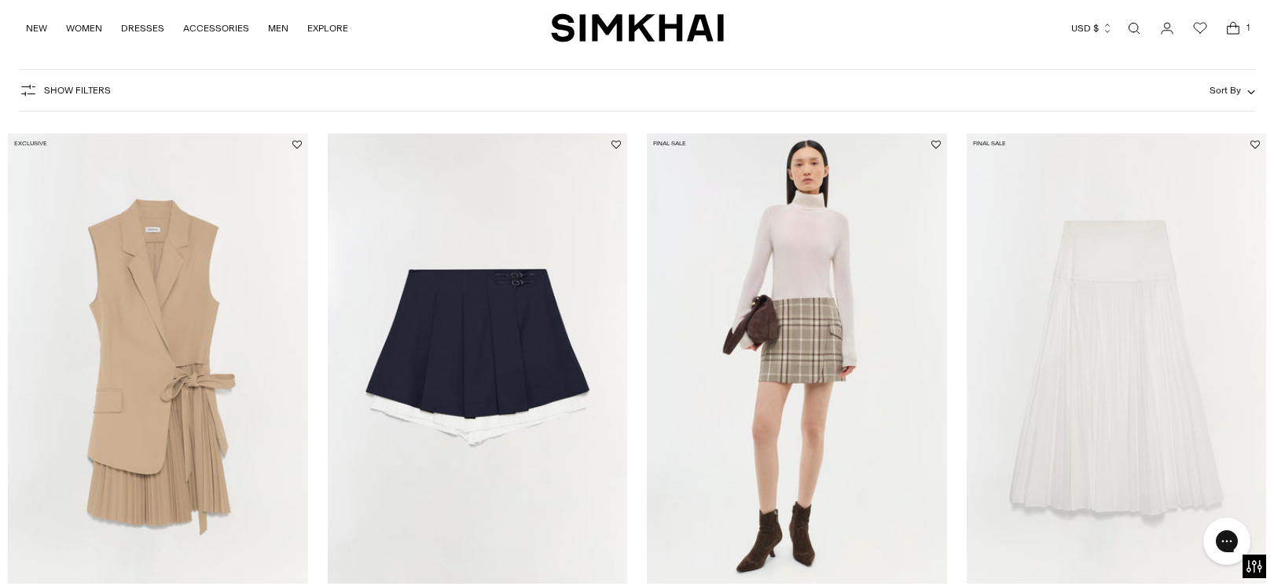
click at [0, 0] on img "Stella Pleated Midi Skirt" at bounding box center [0, 0] width 0 height 0
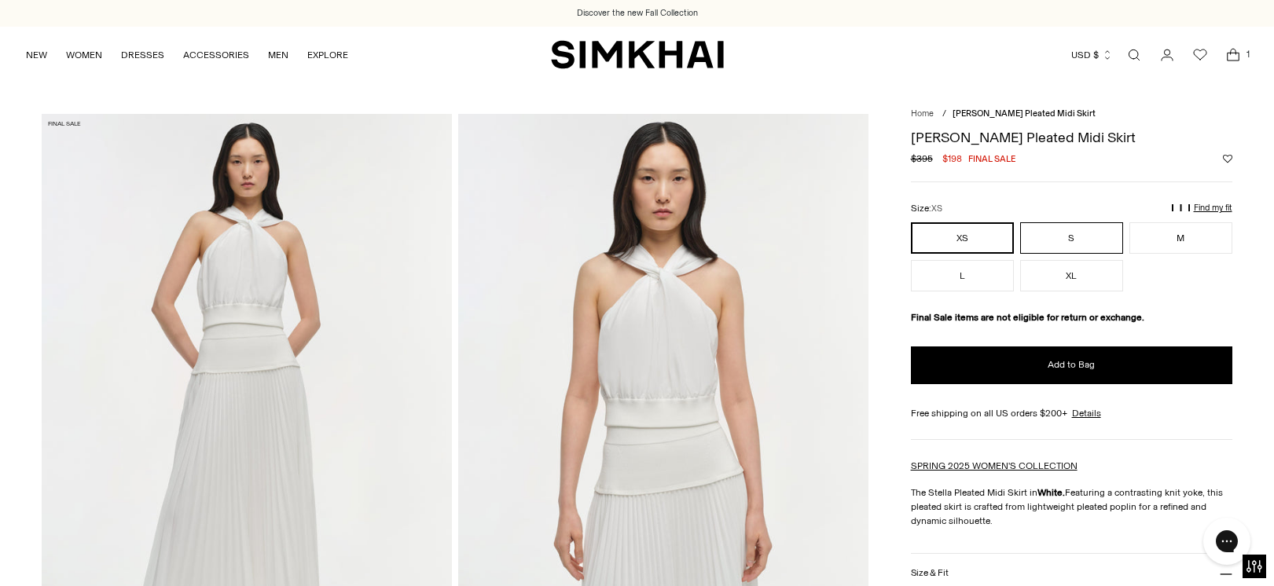
click at [1078, 237] on button "S" at bounding box center [1071, 237] width 103 height 31
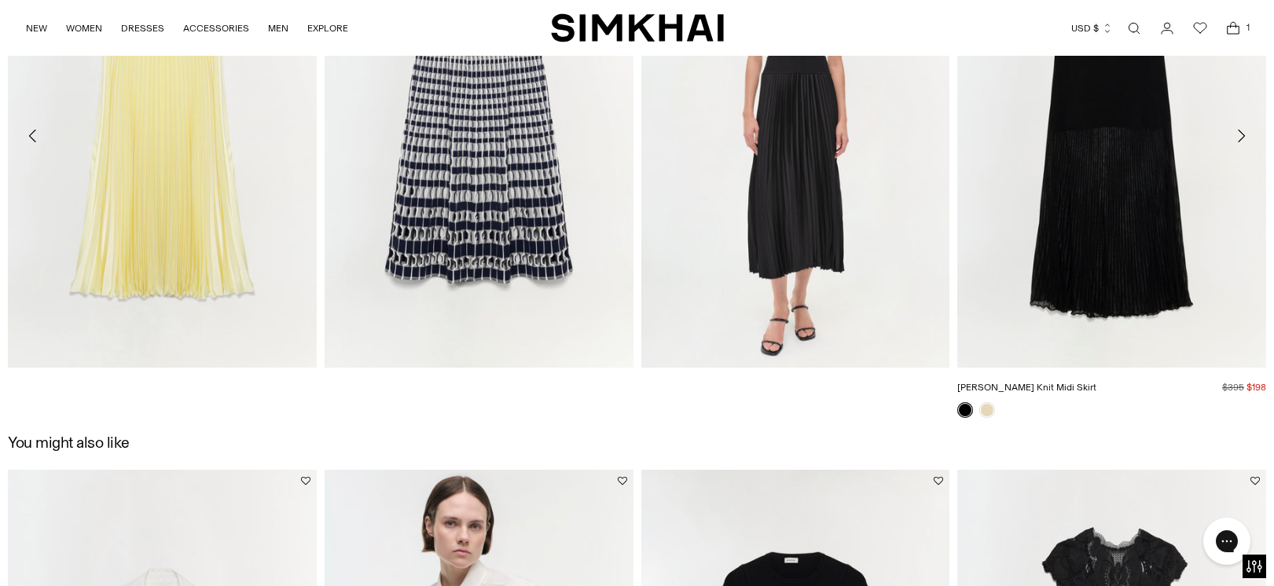
scroll to position [2113, 0]
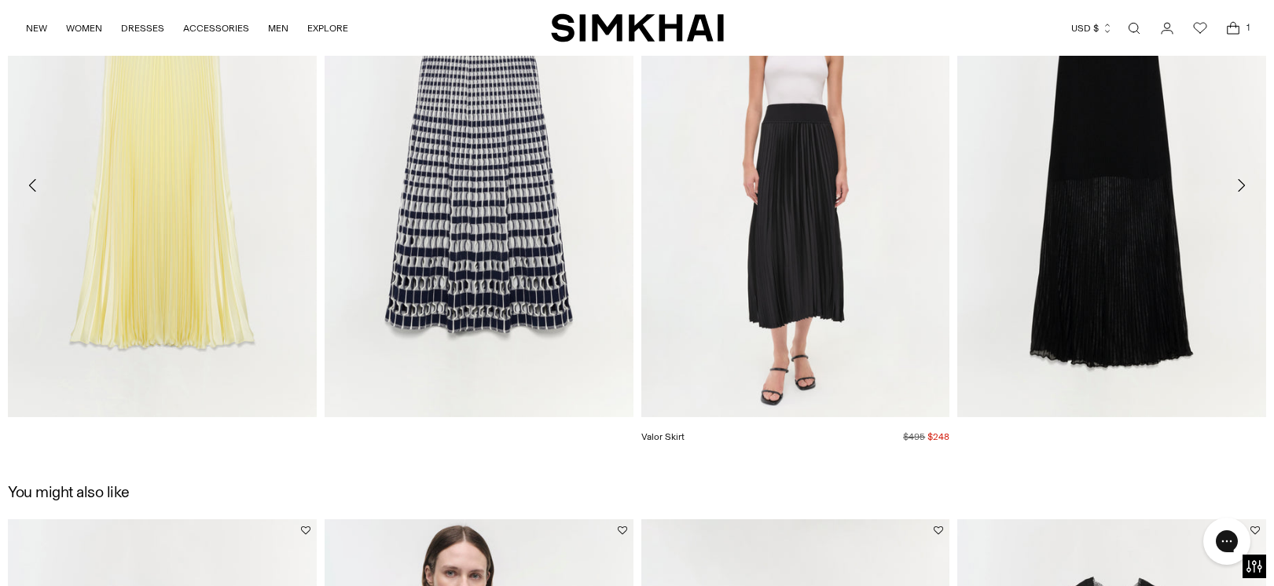
click at [0, 0] on img "Valor Skirt" at bounding box center [0, 0] width 0 height 0
